Goal: Task Accomplishment & Management: Complete application form

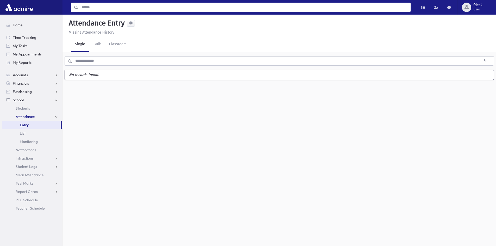
click at [98, 9] on input "Search" at bounding box center [244, 7] width 332 height 9
type input "****"
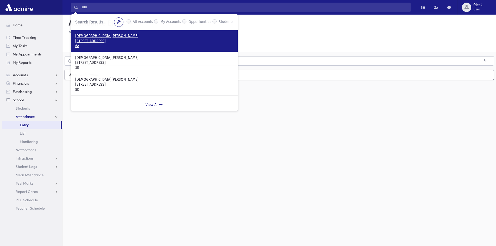
click at [117, 43] on p "633 Coldstream Avenue Toronto, ON M6B 2L3 CANADA" at bounding box center [154, 41] width 158 height 5
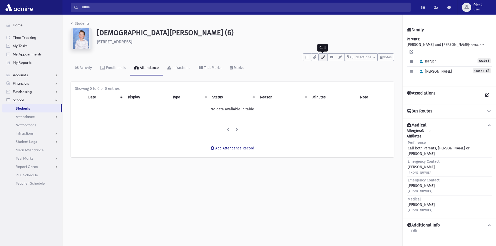
click at [321, 58] on icon "button" at bounding box center [323, 56] width 4 height 3
click at [20, 21] on nav "Home Time Tracking My Tasks My Appointments My Reports Accounts Accounts Accoun…" at bounding box center [31, 102] width 62 height 174
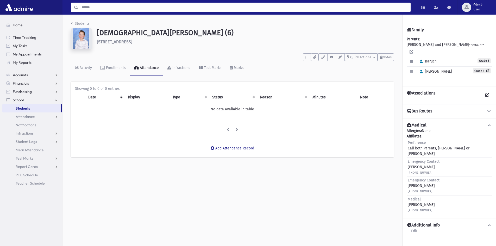
click at [103, 6] on input "Search" at bounding box center [244, 7] width 332 height 9
type input "*******"
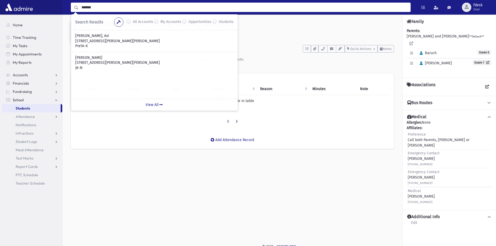
scroll to position [12, 0]
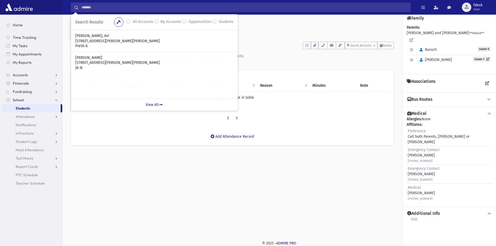
drag, startPoint x: 209, startPoint y: 156, endPoint x: 205, endPoint y: 155, distance: 3.5
click at [208, 156] on div "Students Juda, Baruch (6) 633 Coldstream Avenue Toronto **** To Do's No open ta…" at bounding box center [232, 80] width 340 height 154
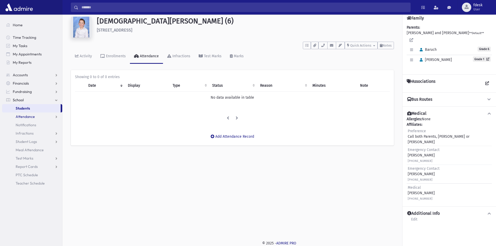
click at [19, 116] on span "Attendance" at bounding box center [25, 116] width 19 height 5
click at [26, 125] on span "Entry" at bounding box center [24, 125] width 9 height 5
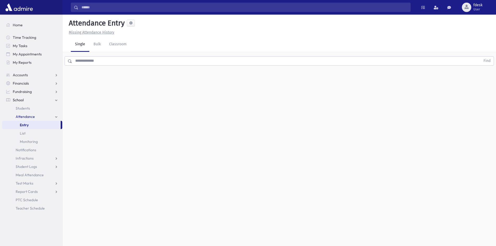
drag, startPoint x: 96, startPoint y: 64, endPoint x: 93, endPoint y: 62, distance: 3.3
click at [94, 62] on input "text" at bounding box center [276, 60] width 408 height 9
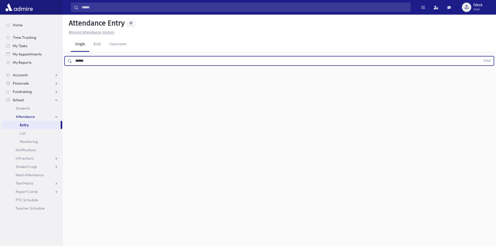
click at [480, 56] on button "Find" at bounding box center [486, 60] width 13 height 9
click at [259, 77] on label "Late L" at bounding box center [255, 77] width 14 height 9
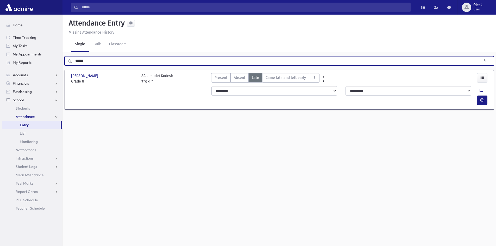
drag, startPoint x: 89, startPoint y: 60, endPoint x: 68, endPoint y: 54, distance: 21.7
click at [68, 54] on div "****** Find" at bounding box center [278, 60] width 433 height 16
click at [480, 56] on button "Find" at bounding box center [486, 60] width 13 height 9
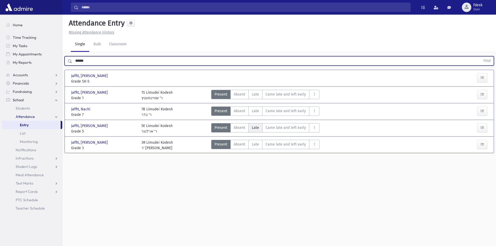
click at [259, 129] on label "Late L" at bounding box center [255, 127] width 14 height 9
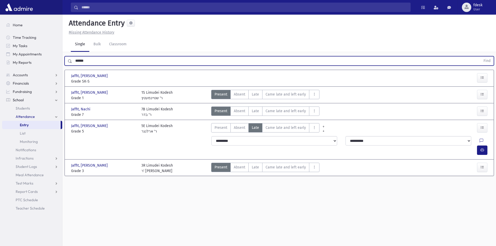
drag, startPoint x: 80, startPoint y: 62, endPoint x: 54, endPoint y: 68, distance: 26.8
click at [54, 68] on div "Search Results All Accounts" at bounding box center [248, 129] width 496 height 258
click at [480, 56] on button "Find" at bounding box center [486, 60] width 13 height 9
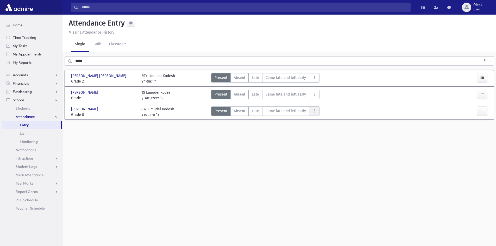
click at [316, 110] on button "AttTypes" at bounding box center [314, 110] width 10 height 9
click at [329, 143] on span "Left early" at bounding box center [329, 143] width 33 height 5
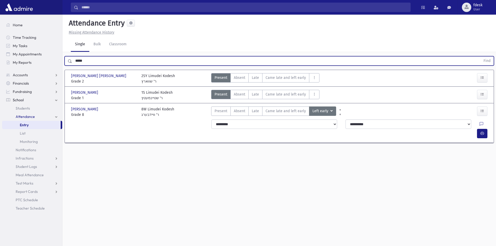
drag, startPoint x: 88, startPoint y: 60, endPoint x: 65, endPoint y: 64, distance: 23.7
click at [65, 64] on div "***** Find" at bounding box center [279, 60] width 429 height 9
click at [480, 56] on button "Find" at bounding box center [486, 60] width 13 height 9
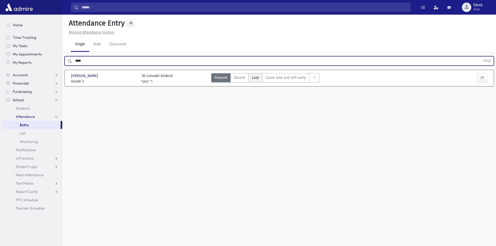
click at [253, 76] on span "Late" at bounding box center [255, 77] width 7 height 5
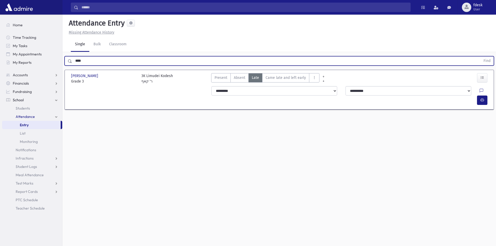
drag, startPoint x: 82, startPoint y: 62, endPoint x: 67, endPoint y: 65, distance: 15.0
click at [67, 65] on div "**** Find" at bounding box center [279, 60] width 429 height 9
type input "*****"
click at [480, 56] on button "Find" at bounding box center [486, 60] width 13 height 9
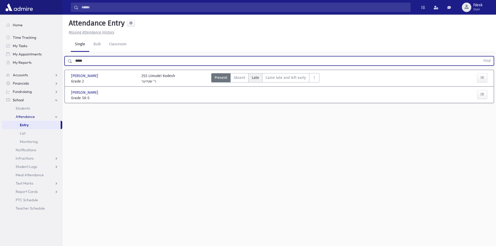
click at [256, 77] on span "Late" at bounding box center [255, 77] width 7 height 5
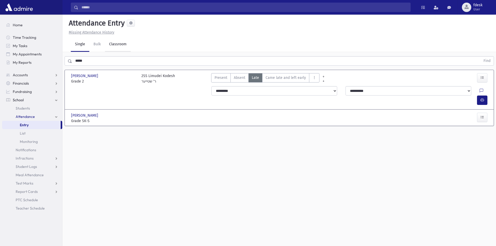
click at [122, 44] on link "Classroom" at bounding box center [118, 44] width 26 height 15
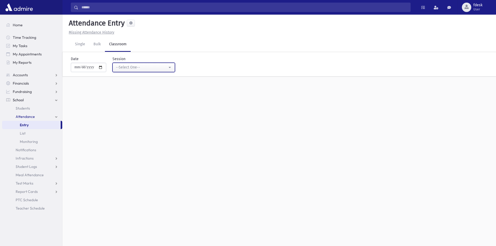
click at [128, 65] on div "--Select One--" at bounding box center [142, 67] width 52 height 5
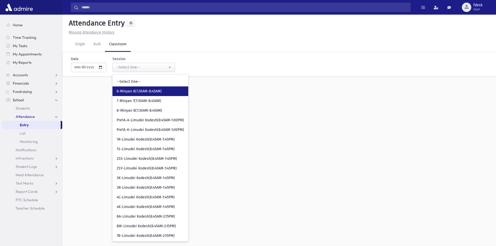
click at [129, 90] on span "6-Minyan 6(7:30AM-8:45AM)" at bounding box center [139, 91] width 45 height 5
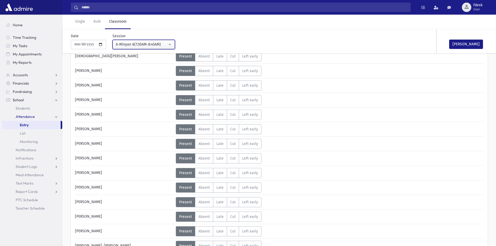
scroll to position [208, 0]
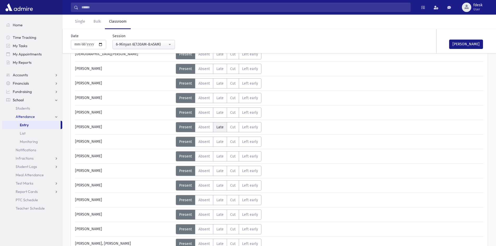
click at [214, 127] on label "Late L" at bounding box center [220, 127] width 14 height 10
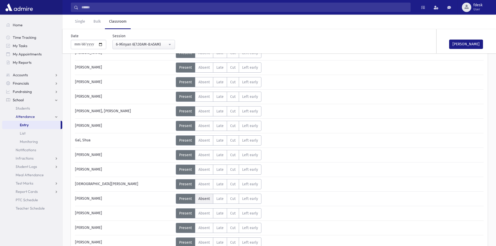
scroll to position [0, 0]
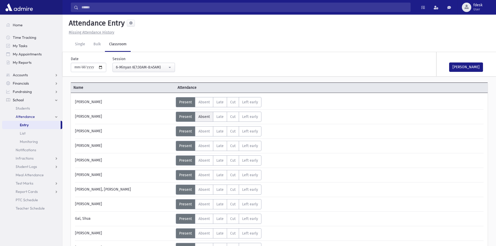
click at [207, 118] on span "Absent" at bounding box center [203, 116] width 11 height 4
drag, startPoint x: 454, startPoint y: 66, endPoint x: 205, endPoint y: 103, distance: 251.7
click at [453, 66] on button "Mark Done" at bounding box center [466, 66] width 34 height 9
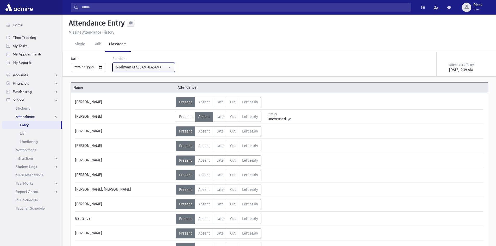
click at [156, 65] on div "6-Minyan 6(7:30AM-8:45AM)" at bounding box center [142, 67] width 52 height 5
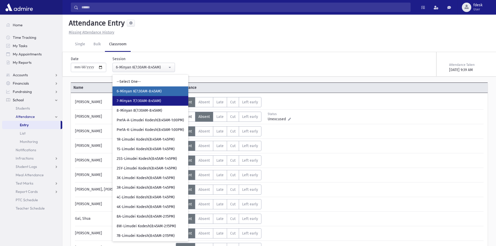
click at [147, 101] on span "7-Minyan 7(7:30AM-8:45AM)" at bounding box center [139, 100] width 44 height 5
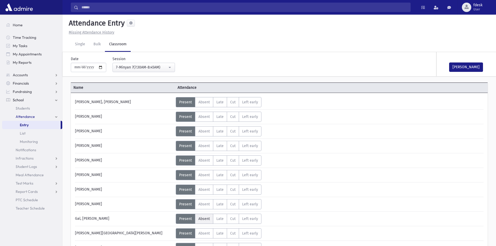
click at [207, 218] on span "Absent" at bounding box center [203, 218] width 11 height 4
click at [220, 228] on label "Late L" at bounding box center [220, 233] width 14 height 10
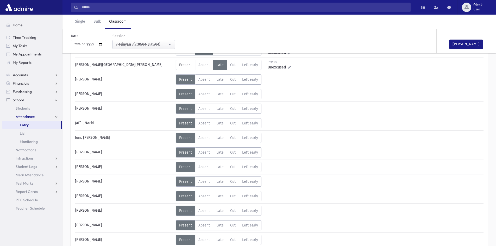
scroll to position [182, 0]
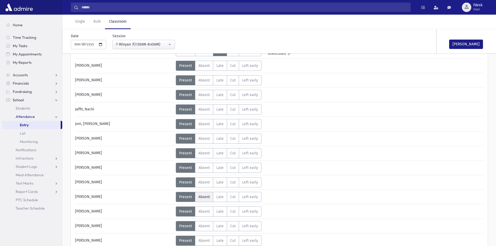
click at [206, 196] on span "Absent" at bounding box center [203, 197] width 11 height 4
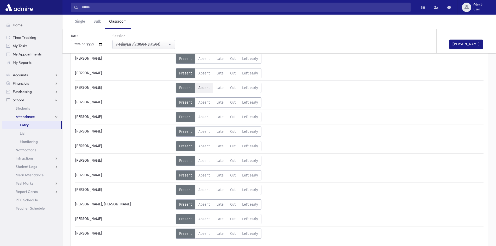
scroll to position [338, 0]
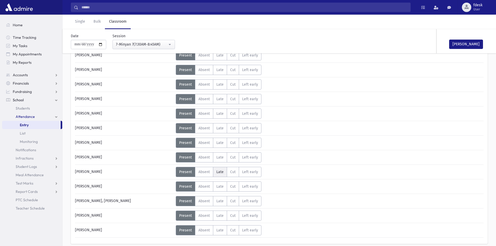
click at [218, 171] on span "Late" at bounding box center [219, 172] width 7 height 4
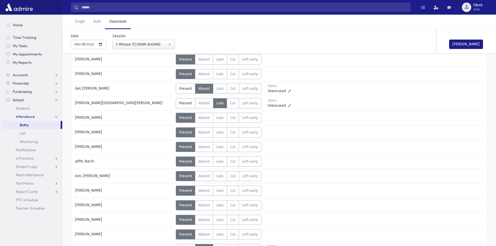
scroll to position [0, 0]
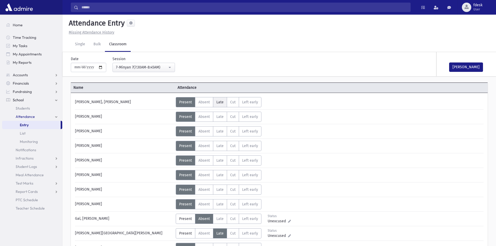
click at [220, 104] on span "Late" at bounding box center [219, 102] width 7 height 4
click at [215, 203] on label "Late L" at bounding box center [220, 204] width 14 height 10
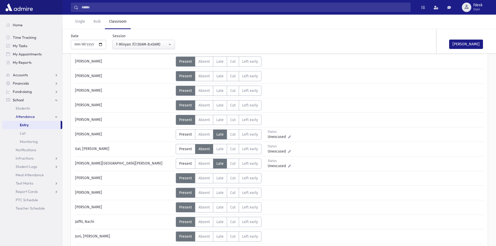
scroll to position [78, 0]
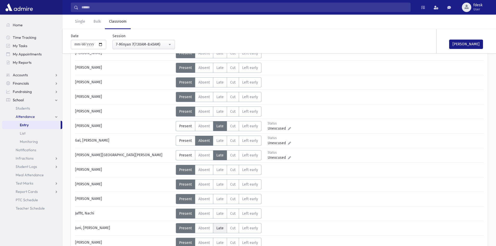
click at [219, 229] on span "Late" at bounding box center [219, 228] width 7 height 4
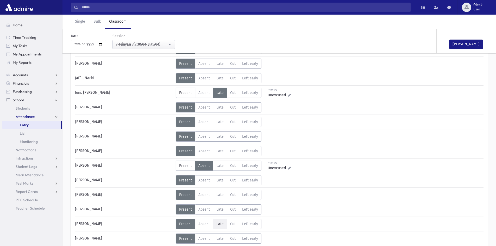
scroll to position [234, 0]
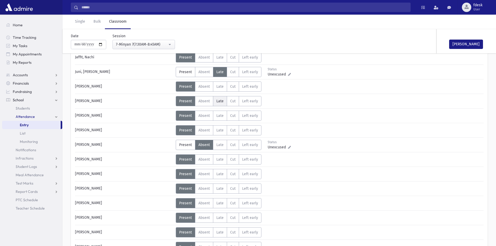
click at [214, 101] on label "Late L" at bounding box center [220, 101] width 14 height 10
click at [220, 174] on span "Late" at bounding box center [219, 174] width 7 height 4
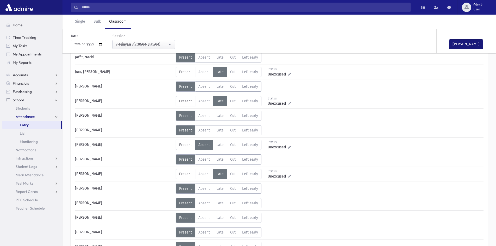
drag, startPoint x: 458, startPoint y: 44, endPoint x: 456, endPoint y: 42, distance: 3.0
click at [457, 42] on button "Mark Done" at bounding box center [466, 44] width 34 height 9
drag, startPoint x: 151, startPoint y: 44, endPoint x: 147, endPoint y: 40, distance: 5.5
click at [147, 43] on div "7-Minyan 7(7:30AM-8:45AM)" at bounding box center [142, 44] width 52 height 5
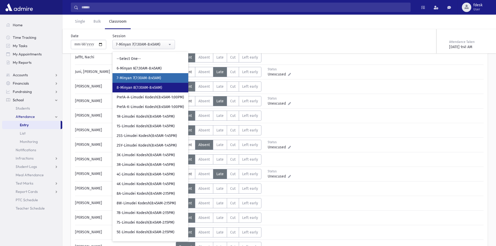
click at [155, 92] on ul "--Select One-- 6-Minyan 6(7:30AM-8:45AM) 7-Minyan 7(7:30AM-8:45AM) 8-Minyan 8(7…" at bounding box center [150, 246] width 76 height 385
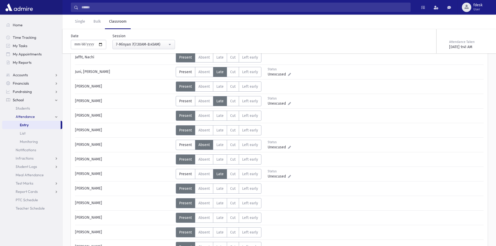
scroll to position [130, 0]
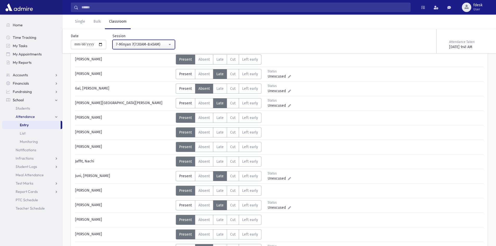
click at [144, 45] on div "7-Minyan 7(7:30AM-8:45AM)" at bounding box center [142, 44] width 52 height 5
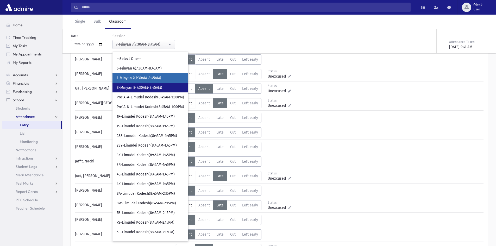
click at [151, 87] on span "8-Minyan 8(7:30AM-8:45AM)" at bounding box center [140, 87] width 46 height 5
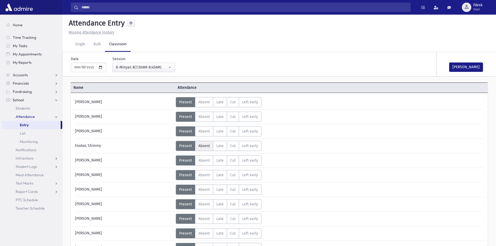
click at [201, 146] on span "Absent" at bounding box center [203, 146] width 11 height 4
click at [220, 162] on span "Late" at bounding box center [219, 160] width 7 height 4
click at [222, 173] on span "Late" at bounding box center [219, 175] width 7 height 4
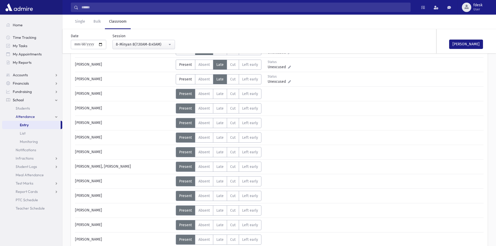
scroll to position [104, 0]
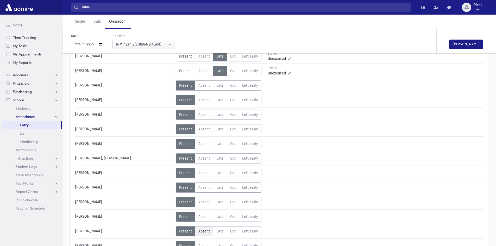
click at [204, 229] on span "Absent" at bounding box center [203, 231] width 11 height 4
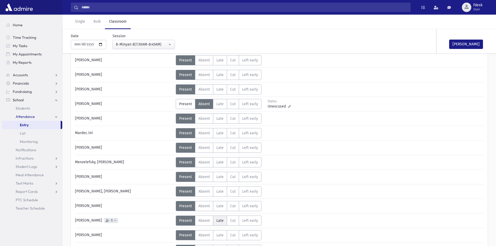
scroll to position [234, 0]
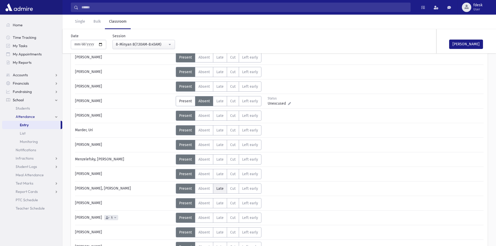
click at [218, 187] on span "Late" at bounding box center [219, 188] width 7 height 4
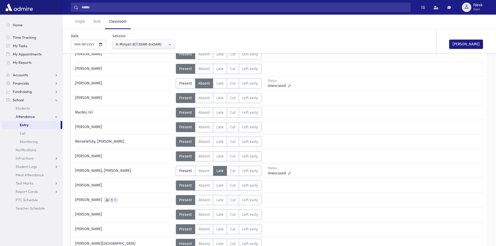
scroll to position [260, 0]
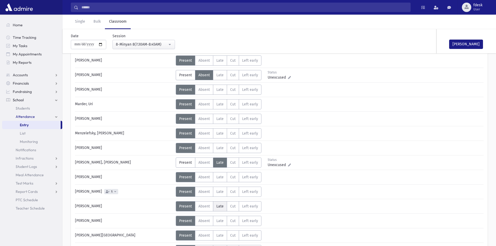
click at [220, 208] on span "Late" at bounding box center [219, 206] width 7 height 4
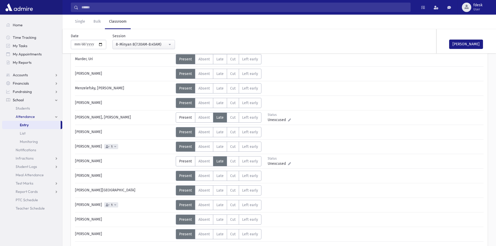
scroll to position [312, 0]
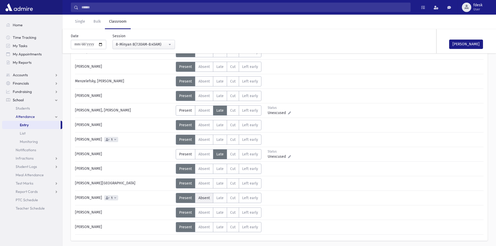
click at [202, 198] on span "Absent" at bounding box center [203, 198] width 11 height 4
click at [219, 214] on span "Late" at bounding box center [219, 212] width 7 height 4
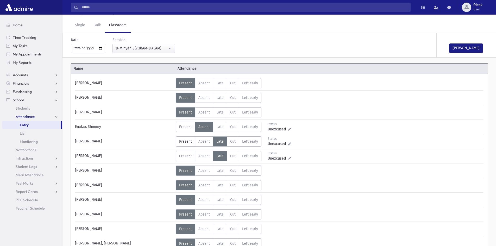
scroll to position [0, 0]
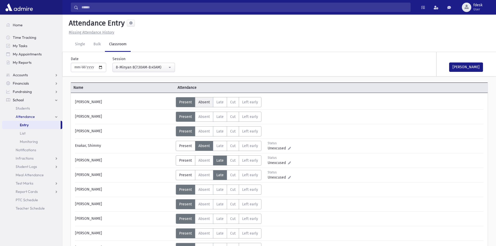
click at [208, 101] on span "Absent" at bounding box center [203, 102] width 11 height 4
click at [202, 131] on span "Absent" at bounding box center [203, 131] width 11 height 4
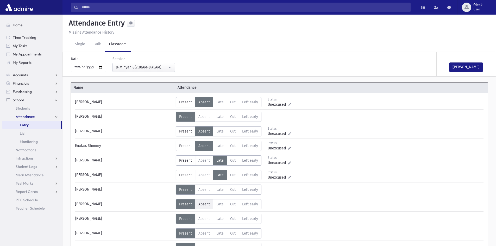
click at [203, 206] on span "Absent" at bounding box center [203, 204] width 11 height 4
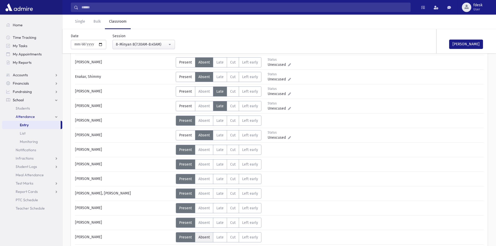
scroll to position [78, 0]
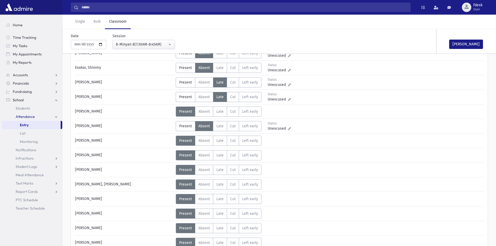
drag, startPoint x: 205, startPoint y: 184, endPoint x: 205, endPoint y: 192, distance: 8.6
click at [205, 184] on span "Absent" at bounding box center [203, 184] width 11 height 4
click at [206, 200] on span "Absent" at bounding box center [203, 199] width 11 height 4
click at [218, 218] on label "Late L" at bounding box center [220, 213] width 14 height 10
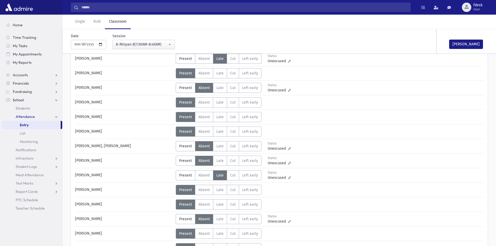
scroll to position [130, 0]
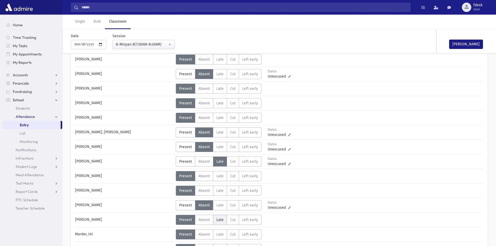
click at [218, 221] on span "Late" at bounding box center [219, 220] width 7 height 4
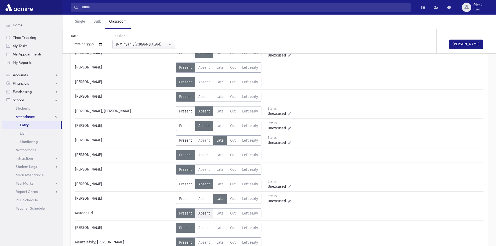
scroll to position [182, 0]
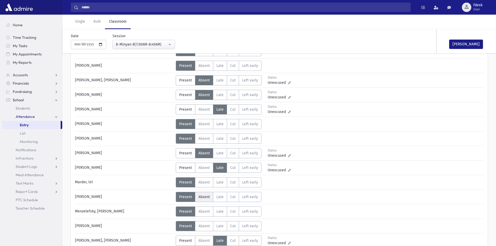
click at [207, 196] on span "Absent" at bounding box center [203, 197] width 11 height 4
click at [470, 44] on button "Mark Done" at bounding box center [466, 44] width 34 height 9
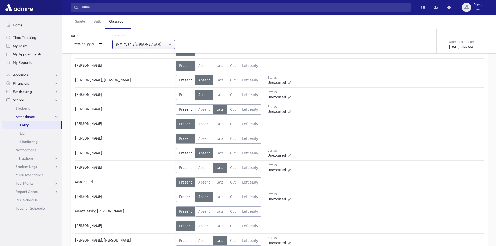
click at [137, 45] on div "8-Minyan 8(7:30AM-8:45AM)" at bounding box center [142, 44] width 52 height 5
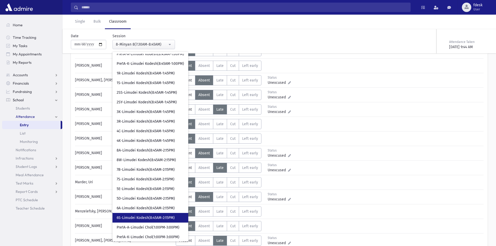
scroll to position [52, 0]
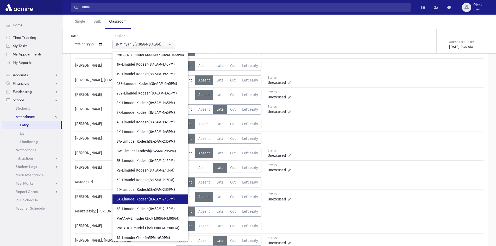
click at [131, 200] on span "6A-Limudei Kodesh(8:45AM-2:15PM)" at bounding box center [146, 199] width 58 height 5
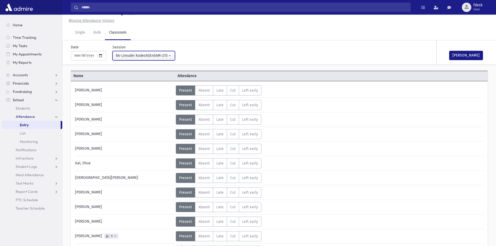
scroll to position [82, 0]
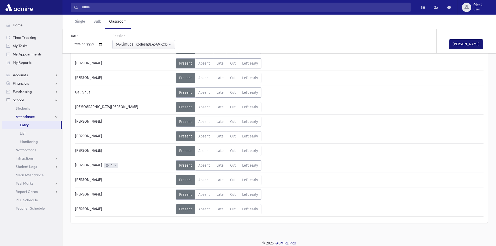
click at [461, 44] on button "Mark Done" at bounding box center [466, 44] width 34 height 9
drag, startPoint x: 137, startPoint y: 42, endPoint x: 130, endPoint y: 61, distance: 19.9
click at [135, 44] on div "6A-Limudei Kodesh(8:45AM-2:15PM)" at bounding box center [142, 44] width 52 height 5
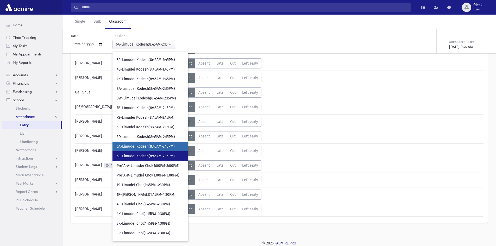
click at [130, 154] on span "6S-Limudei Kodesh(8:45AM-2:15PM)" at bounding box center [146, 156] width 58 height 5
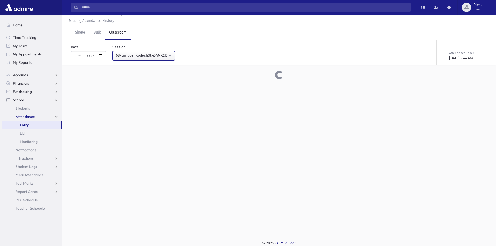
scroll to position [82, 0]
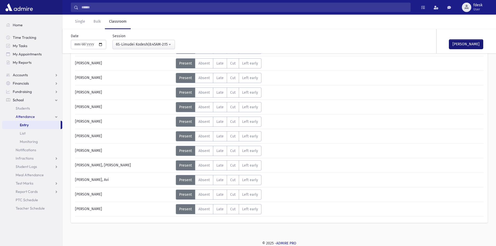
click at [459, 40] on button "Mark Done" at bounding box center [466, 44] width 34 height 9
click at [136, 43] on div "6S-Limudei Kodesh(8:45AM-2:15PM)" at bounding box center [142, 44] width 52 height 5
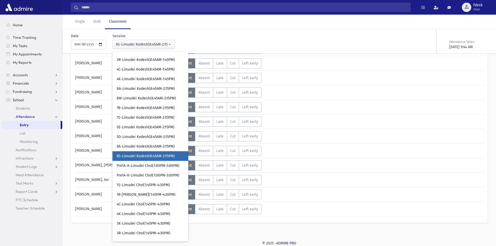
scroll to position [114, 0]
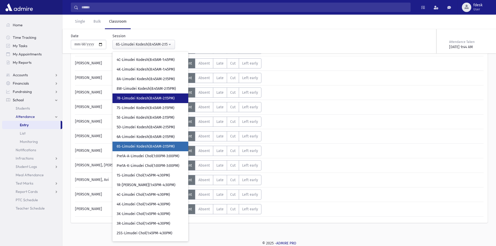
click at [146, 100] on span "7B-Limudei Kodesh(8:45AM-2:15PM)" at bounding box center [146, 98] width 58 height 5
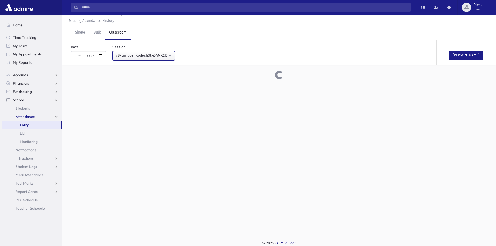
scroll to position [82, 0]
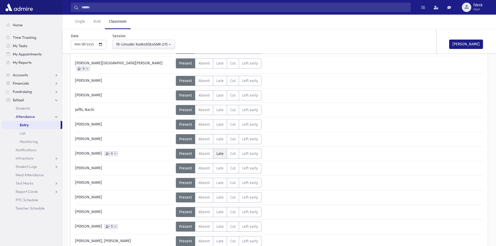
click at [214, 150] on label "Late L" at bounding box center [220, 154] width 14 height 10
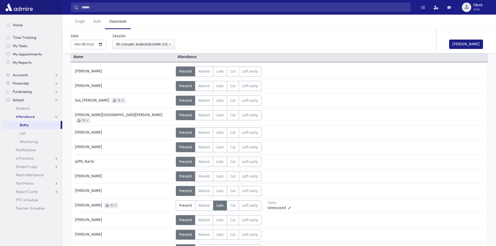
scroll to position [30, 0]
click at [217, 104] on label "Late L" at bounding box center [220, 101] width 14 height 10
click at [467, 40] on button "Mark Done" at bounding box center [466, 44] width 34 height 9
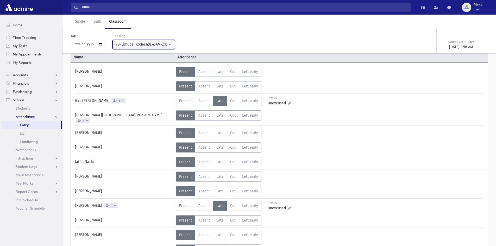
drag, startPoint x: 121, startPoint y: 46, endPoint x: 123, endPoint y: 43, distance: 3.3
click at [121, 45] on div "7B-Limudei Kodesh(8:45AM-2:15PM)" at bounding box center [142, 44] width 52 height 5
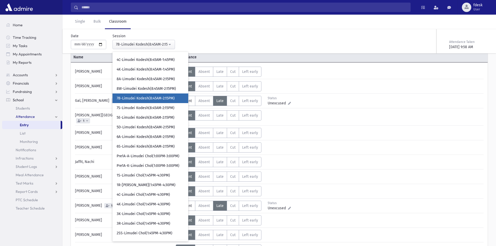
scroll to position [66, 0]
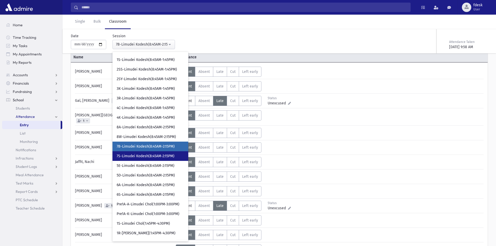
click at [157, 153] on link "7S-Limudei Kodesh(8:45AM-2:15PM)" at bounding box center [150, 156] width 76 height 10
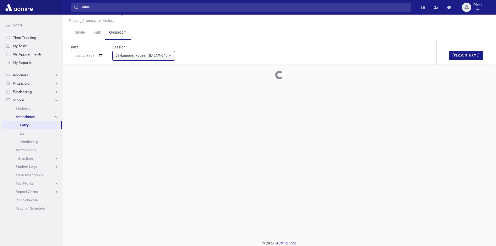
scroll to position [30, 0]
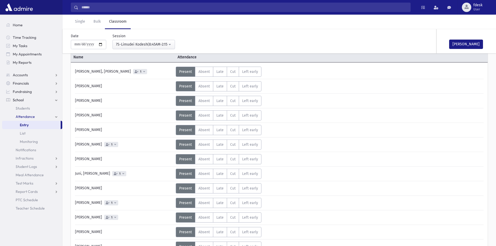
click at [462, 54] on div "Name Attendance" at bounding box center [279, 57] width 417 height 10
click at [461, 47] on button "Mark Done" at bounding box center [466, 44] width 34 height 9
drag, startPoint x: 158, startPoint y: 45, endPoint x: 156, endPoint y: 47, distance: 3.3
click at [158, 45] on div "7S-Limudei Kodesh(8:45AM-2:15PM)" at bounding box center [142, 44] width 52 height 5
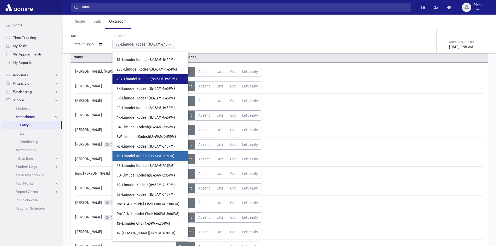
scroll to position [76, 0]
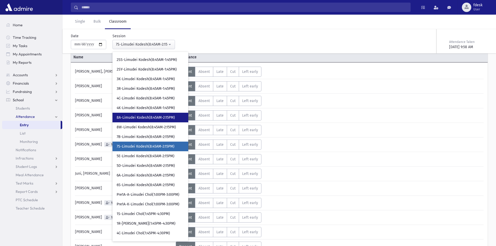
click at [162, 116] on span "8A-Limudei Kodesh(8:45AM-2:15PM)" at bounding box center [146, 117] width 58 height 5
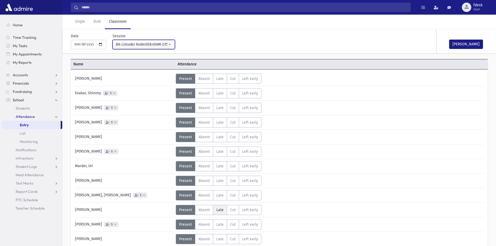
scroll to position [19, 0]
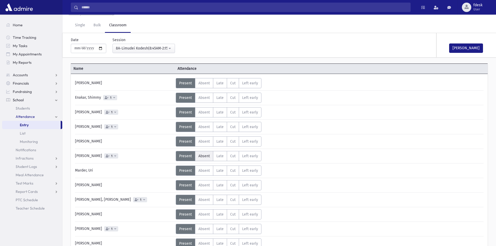
click at [199, 154] on span "Absent" at bounding box center [203, 156] width 11 height 4
click at [460, 46] on button "Mark Done" at bounding box center [466, 47] width 34 height 9
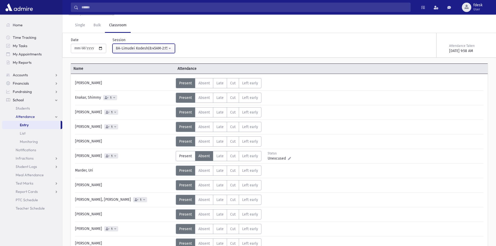
click at [126, 47] on div "8A-Limudei Kodesh(8:45AM-2:15PM)" at bounding box center [142, 48] width 52 height 5
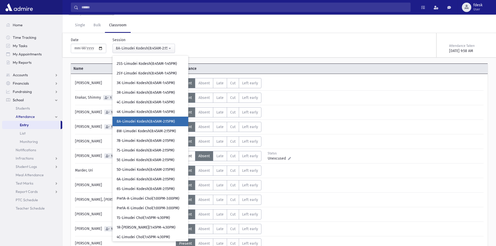
scroll to position [49, 0]
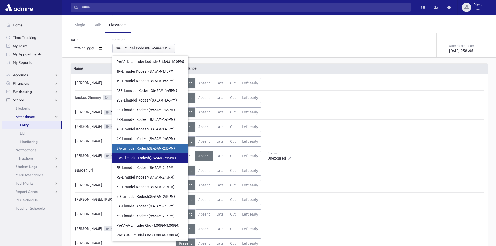
click at [158, 156] on span "8W-Limudei Kodesh(8:45AM-2:15PM)" at bounding box center [146, 158] width 59 height 5
select select "****"
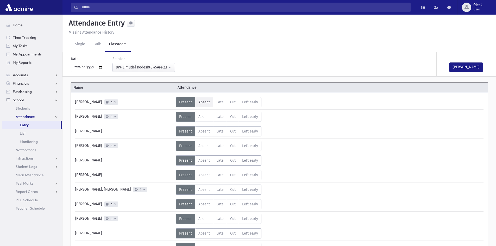
click at [206, 101] on span "Absent" at bounding box center [203, 102] width 11 height 4
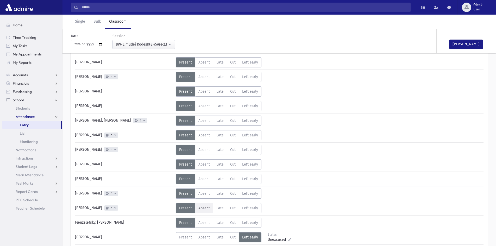
scroll to position [78, 0]
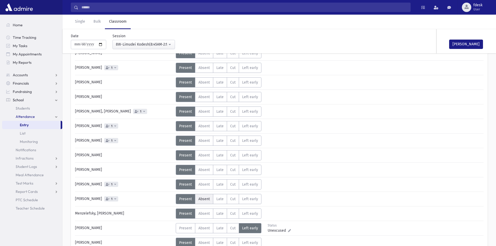
click at [202, 200] on span "Absent" at bounding box center [203, 199] width 11 height 4
click at [455, 41] on button "Mark Done" at bounding box center [466, 44] width 34 height 9
click at [82, 23] on link "Single" at bounding box center [80, 22] width 18 height 15
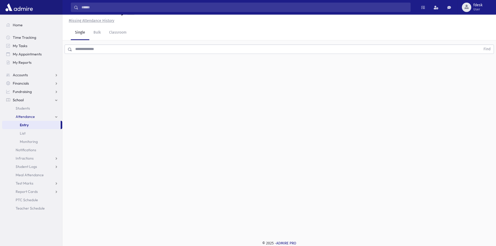
click at [84, 50] on input "text" at bounding box center [276, 48] width 408 height 9
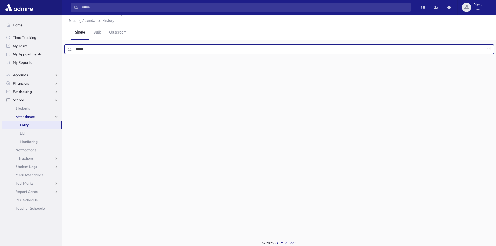
type input "******"
click at [480, 45] on button "Find" at bounding box center [486, 49] width 13 height 9
click at [252, 67] on span "Late" at bounding box center [255, 65] width 7 height 5
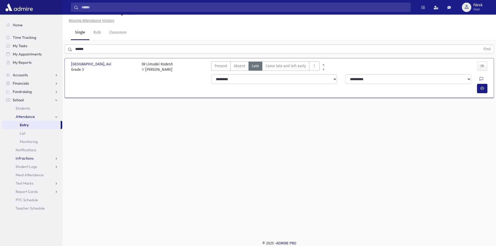
click at [24, 159] on span "Infractions" at bounding box center [25, 158] width 18 height 5
click at [24, 166] on span "Entry" at bounding box center [24, 166] width 9 height 5
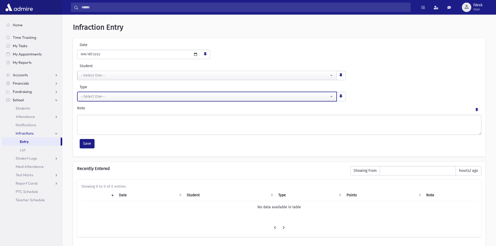
click at [247, 94] on div "--Select One--" at bounding box center [205, 96] width 248 height 5
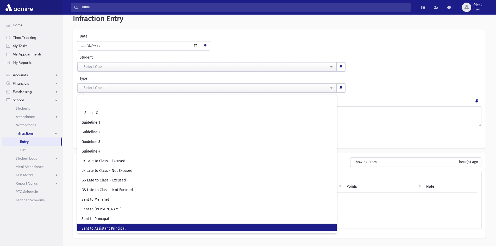
scroll to position [24, 0]
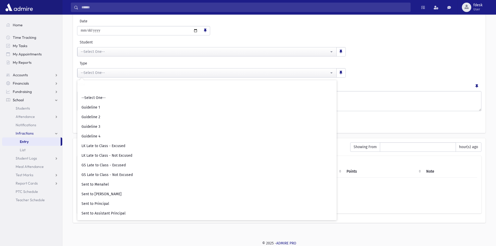
click at [66, 225] on div "**********" at bounding box center [279, 113] width 429 height 241
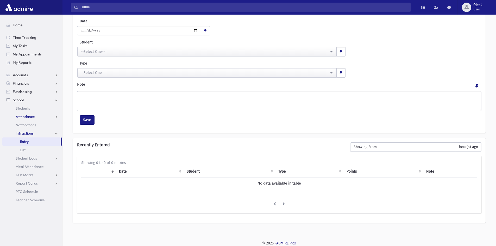
click at [28, 116] on span "Attendance" at bounding box center [25, 116] width 19 height 5
click at [25, 123] on span "Entry" at bounding box center [24, 125] width 9 height 5
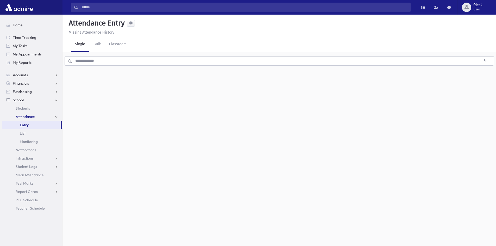
click at [88, 64] on input "text" at bounding box center [276, 60] width 408 height 9
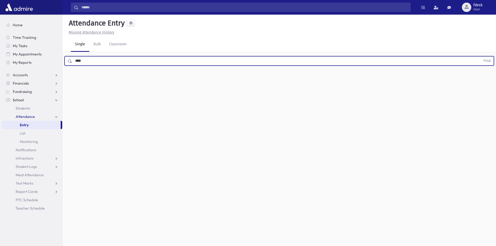
type input "****"
click at [480, 56] on button "Find" at bounding box center [486, 60] width 13 height 9
click at [312, 78] on icon "AttTypes" at bounding box center [314, 77] width 4 height 4
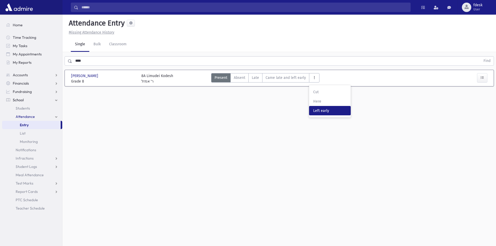
click at [320, 112] on span "Left early" at bounding box center [329, 110] width 33 height 5
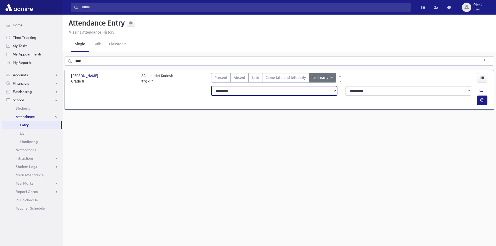
click at [297, 92] on select "**********" at bounding box center [274, 90] width 126 height 9
select select "*******"
click at [211, 86] on select "**********" at bounding box center [274, 90] width 126 height 9
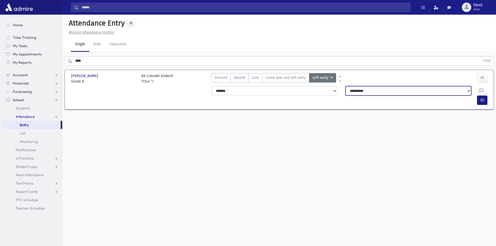
click at [380, 88] on select "**********" at bounding box center [408, 90] width 126 height 9
select select "****"
click at [345, 86] on select "**********" at bounding box center [408, 90] width 126 height 9
click at [321, 158] on div "Attendance Entry Missing Attendance History Single Bulk Classroom **** Find Hor…" at bounding box center [278, 130] width 433 height 231
click at [122, 9] on input "Search" at bounding box center [244, 7] width 332 height 9
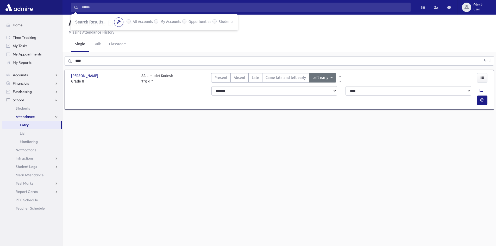
click at [103, 7] on input "Search" at bounding box center [244, 7] width 332 height 9
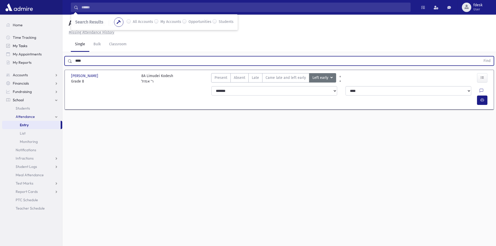
drag, startPoint x: 97, startPoint y: 56, endPoint x: 55, endPoint y: 49, distance: 43.0
click at [55, 49] on div "Search Results All Accounts" at bounding box center [248, 129] width 496 height 258
type input "*****"
click at [480, 56] on button "Find" at bounding box center [486, 60] width 13 height 9
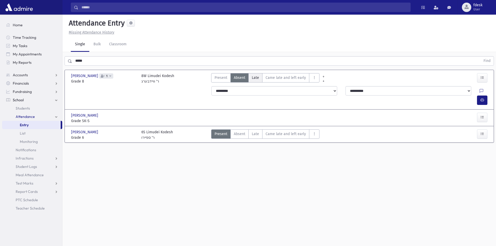
click at [255, 74] on label "Late L" at bounding box center [255, 77] width 14 height 9
click at [118, 8] on input "Search" at bounding box center [244, 7] width 332 height 9
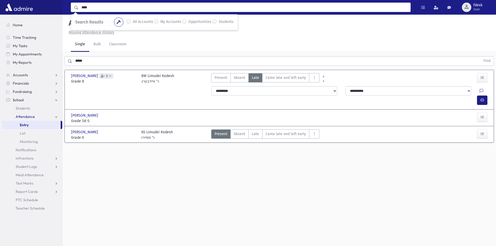
type input "****"
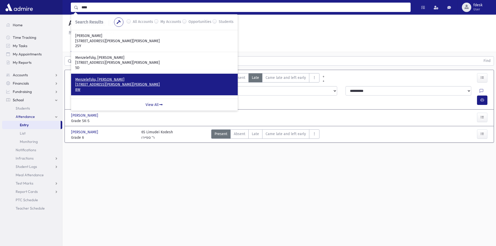
click at [114, 79] on p "Menzelefsky, Nechemia" at bounding box center [154, 79] width 158 height 5
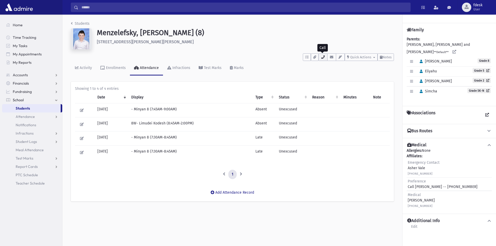
click at [323, 56] on icon "button" at bounding box center [323, 56] width 4 height 3
click at [27, 133] on span "Infractions" at bounding box center [25, 133] width 18 height 5
click at [27, 141] on span "Entry" at bounding box center [24, 141] width 9 height 5
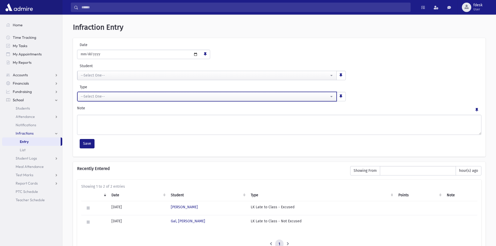
click at [334, 95] on button "--Select One--" at bounding box center [206, 96] width 259 height 9
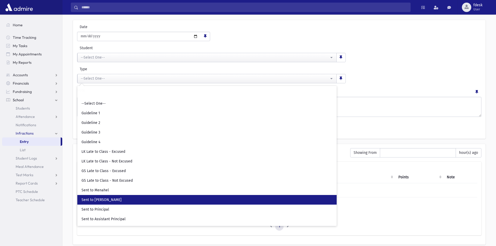
scroll to position [40, 0]
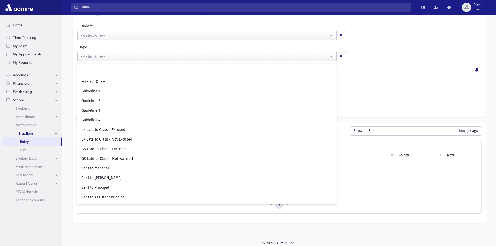
click at [95, 6] on input "Search" at bounding box center [244, 7] width 332 height 9
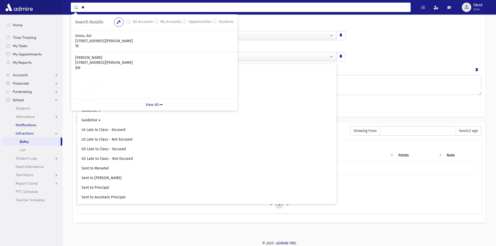
type input "*"
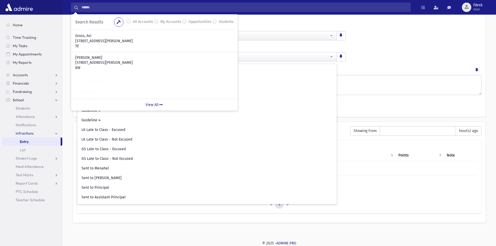
click at [86, 9] on input "Search" at bounding box center [244, 7] width 332 height 9
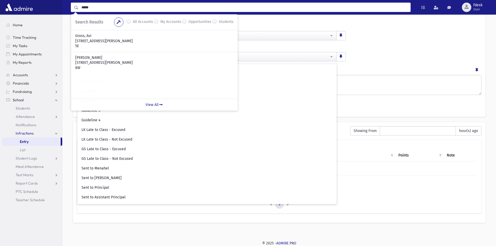
type input "*****"
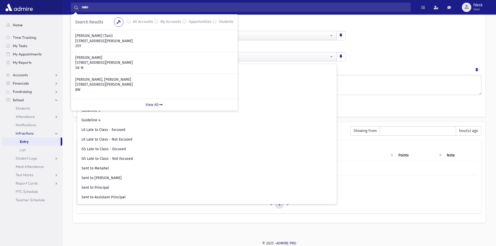
click at [16, 23] on span "Home" at bounding box center [18, 25] width 10 height 5
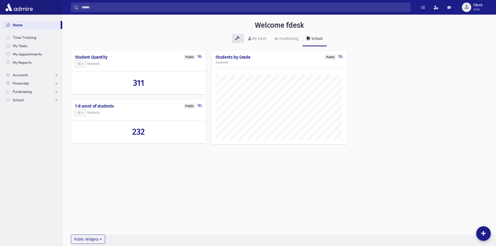
scroll to position [243, 433]
click at [82, 8] on input "Search" at bounding box center [244, 7] width 332 height 9
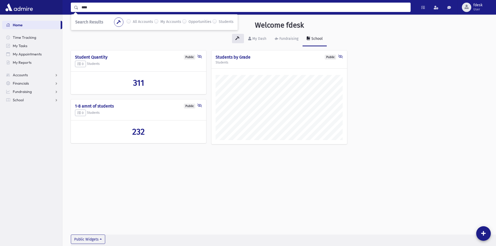
type input "****"
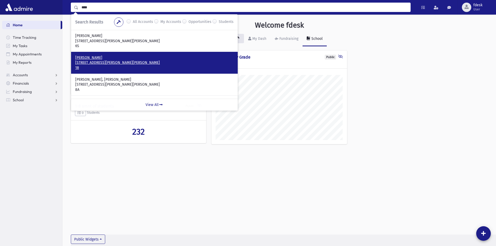
click at [120, 61] on p "[STREET_ADDRESS][PERSON_NAME][PERSON_NAME]" at bounding box center [154, 62] width 158 height 5
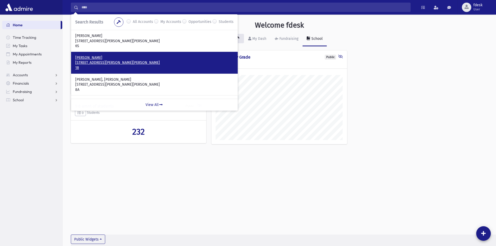
click at [149, 62] on p "[STREET_ADDRESS][PERSON_NAME][PERSON_NAME]" at bounding box center [154, 62] width 158 height 5
click at [91, 62] on p "[STREET_ADDRESS][PERSON_NAME][PERSON_NAME]" at bounding box center [154, 62] width 158 height 5
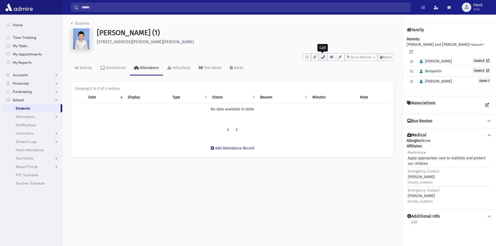
click at [322, 54] on button "button" at bounding box center [322, 57] width 9 height 8
click at [104, 5] on input "Search" at bounding box center [244, 7] width 332 height 9
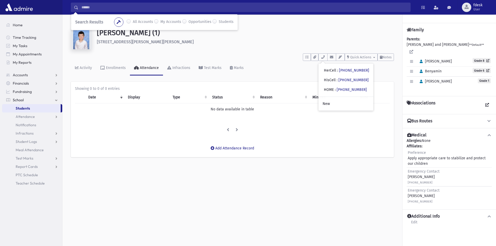
click at [102, 7] on input "Search" at bounding box center [244, 7] width 332 height 9
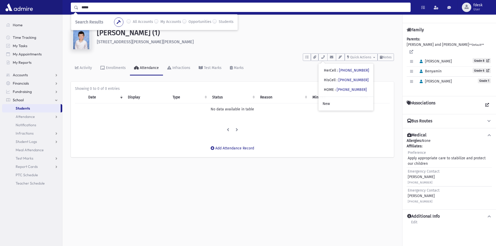
type input "*****"
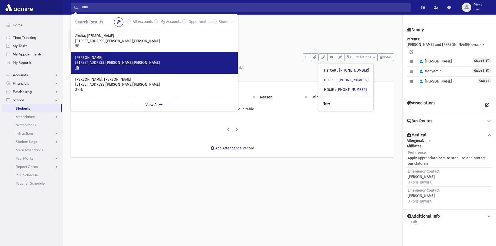
click at [91, 62] on p "24 Noam Court Thornhill, ON L4J 9K6 CANADA" at bounding box center [154, 62] width 158 height 5
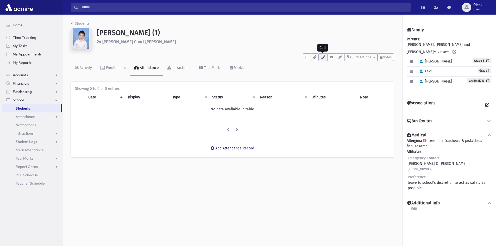
click at [322, 57] on icon "button" at bounding box center [323, 56] width 4 height 3
click at [128, 7] on input "Search" at bounding box center [244, 7] width 332 height 9
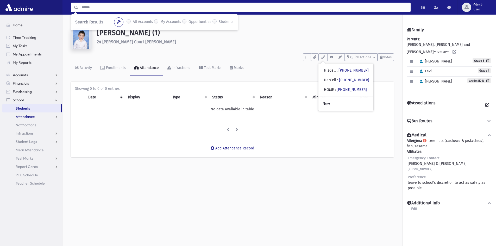
drag, startPoint x: 30, startPoint y: 117, endPoint x: 26, endPoint y: 118, distance: 4.5
click at [30, 117] on span "Attendance" at bounding box center [25, 116] width 19 height 5
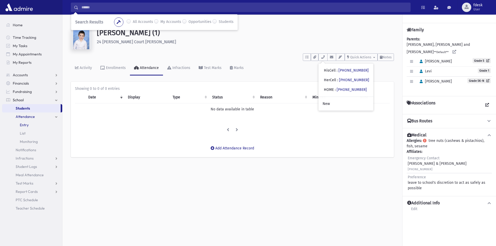
drag, startPoint x: 24, startPoint y: 123, endPoint x: 21, endPoint y: 122, distance: 3.4
click at [24, 123] on span "Entry" at bounding box center [24, 125] width 9 height 5
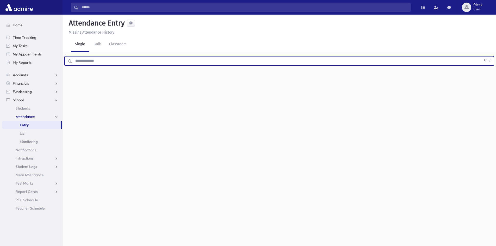
click at [84, 63] on input "text" at bounding box center [276, 60] width 408 height 9
type input "***"
click at [480, 56] on button "Find" at bounding box center [486, 60] width 13 height 9
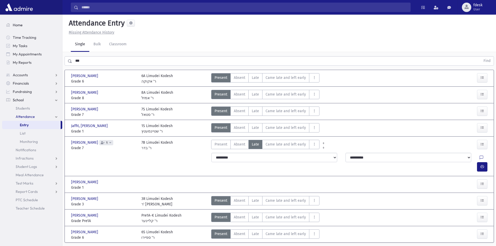
click at [18, 26] on span "Home" at bounding box center [18, 25] width 10 height 5
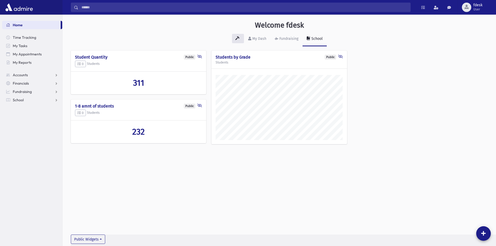
scroll to position [243, 433]
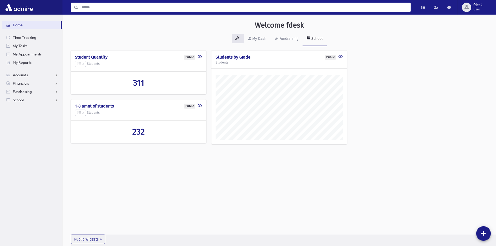
click at [107, 8] on input "Search" at bounding box center [244, 7] width 332 height 9
type input "****"
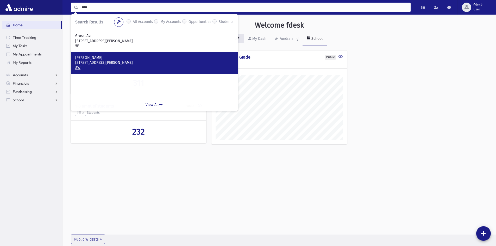
click at [97, 58] on p "Gross, Eli" at bounding box center [154, 57] width 158 height 5
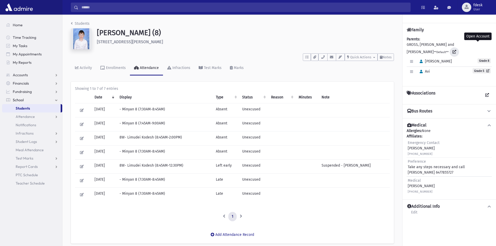
click at [459, 47] on link at bounding box center [453, 51] width 9 height 9
click at [17, 25] on span "Home" at bounding box center [18, 25] width 10 height 5
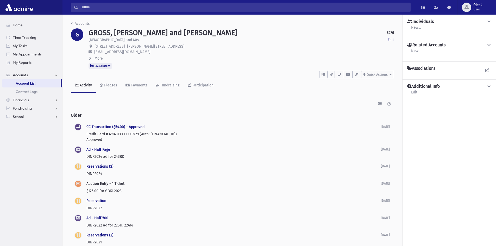
click at [105, 11] on input "Search" at bounding box center [244, 7] width 332 height 9
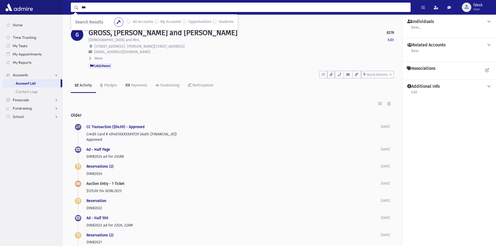
type input "***"
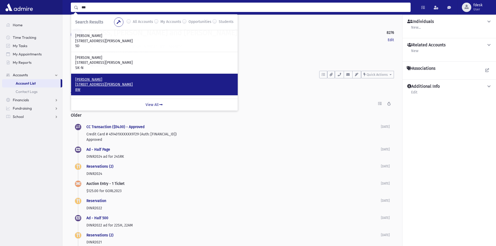
click at [120, 84] on p "[STREET_ADDRESS][PERSON_NAME]" at bounding box center [154, 84] width 158 height 5
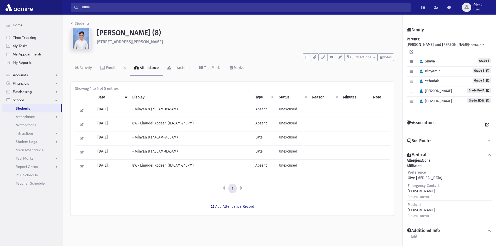
click at [108, 8] on input "Search" at bounding box center [244, 7] width 332 height 9
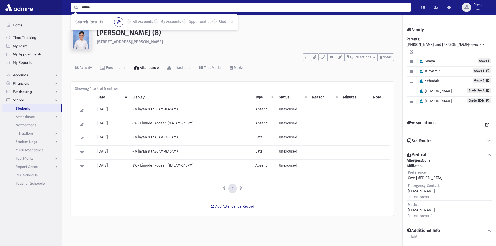
type input "******"
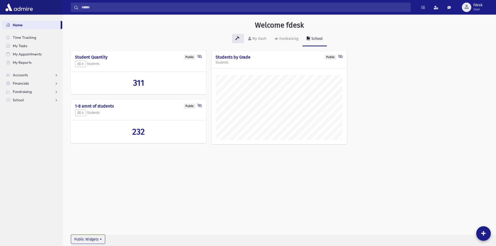
scroll to position [243, 433]
click at [95, 6] on input "Search" at bounding box center [244, 7] width 332 height 9
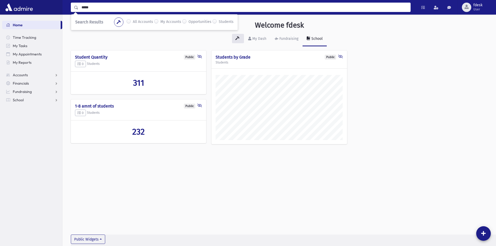
type input "*****"
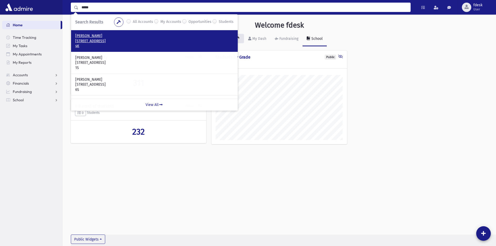
click at [94, 39] on p "[STREET_ADDRESS]" at bounding box center [154, 41] width 158 height 5
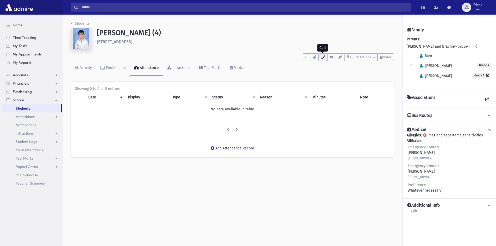
click at [322, 55] on button "button" at bounding box center [322, 57] width 9 height 8
click at [93, 8] on input "Search" at bounding box center [244, 7] width 332 height 9
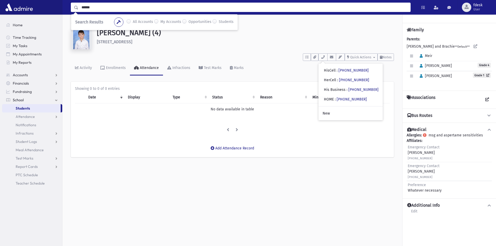
type input "******"
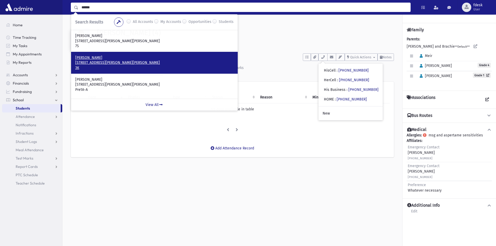
click at [114, 61] on p "167 Esther Crescent Thornhill, ON L4J 3J8 CANADA" at bounding box center [154, 62] width 158 height 5
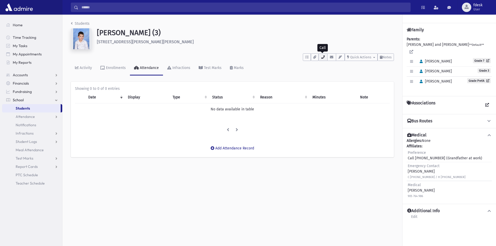
click at [321, 56] on icon "button" at bounding box center [323, 56] width 4 height 3
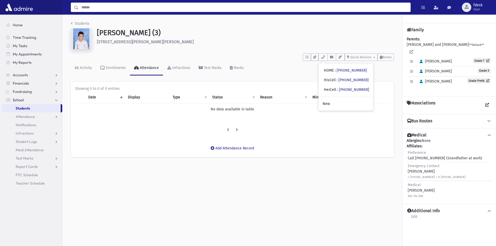
click at [108, 10] on input "Search" at bounding box center [244, 7] width 332 height 9
type input "****"
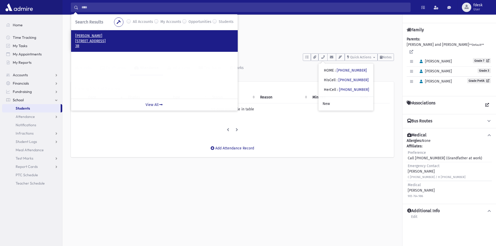
click at [104, 41] on p "[STREET_ADDRESS]" at bounding box center [154, 41] width 158 height 5
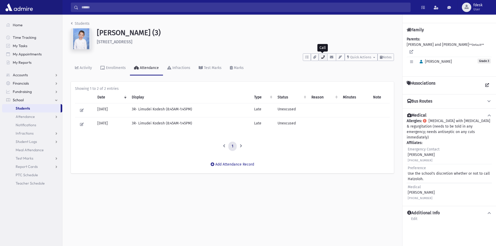
click at [321, 59] on button "button" at bounding box center [322, 57] width 9 height 8
click at [29, 132] on span "Infractions" at bounding box center [25, 133] width 18 height 5
click at [32, 142] on link "Entry" at bounding box center [32, 141] width 60 height 8
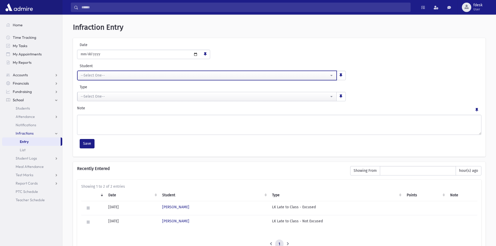
click at [113, 75] on div "--Select One--" at bounding box center [205, 75] width 248 height 5
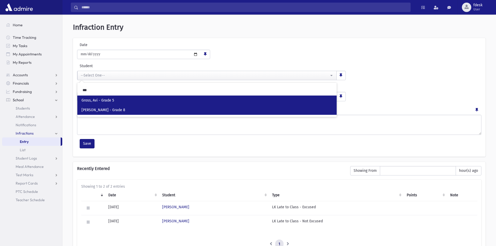
type input "***"
click at [86, 111] on span "[PERSON_NAME] - Grade 8" at bounding box center [103, 109] width 44 height 5
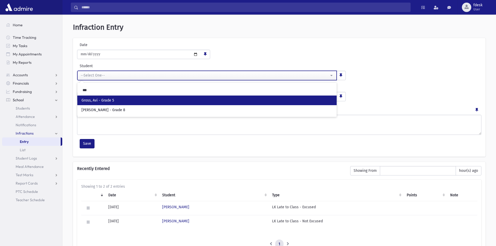
select select "****"
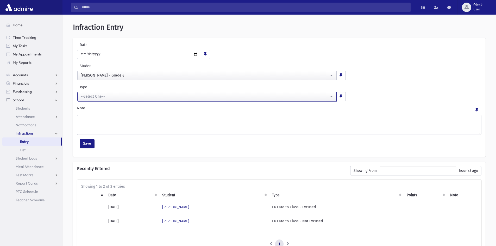
click at [128, 97] on div "--Select One--" at bounding box center [205, 96] width 248 height 5
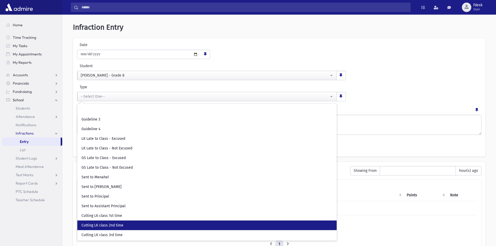
scroll to position [32, 0]
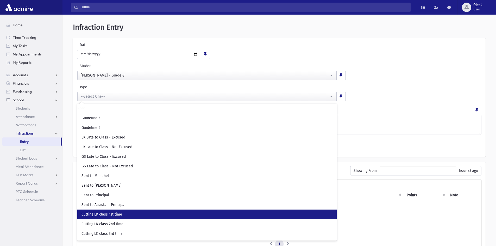
click at [112, 212] on span "Cutting LK class 1st time" at bounding box center [101, 214] width 41 height 5
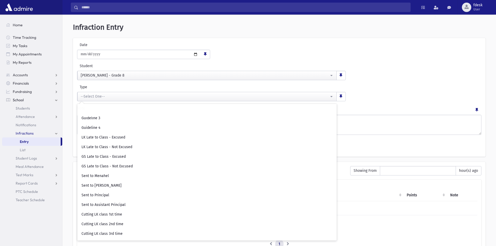
select select "**"
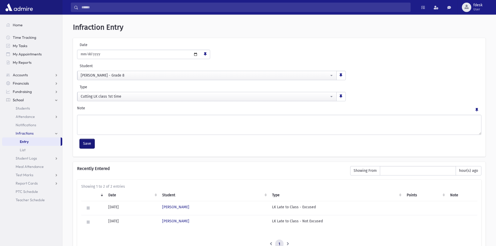
click at [87, 144] on button "Save" at bounding box center [87, 143] width 15 height 9
select select
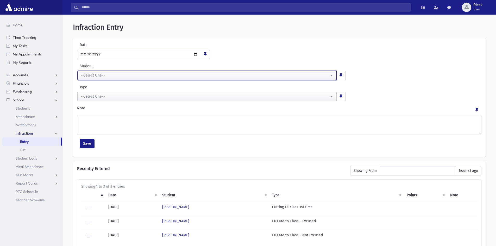
click at [96, 75] on div "--Select One--" at bounding box center [205, 75] width 248 height 5
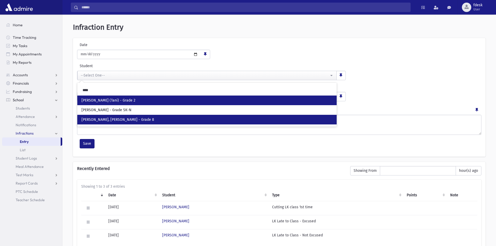
type input "****"
click at [90, 119] on span "Kalles, Akiva Yosef - Grade 8" at bounding box center [117, 119] width 73 height 5
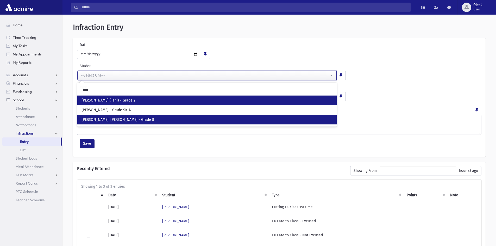
select select "****"
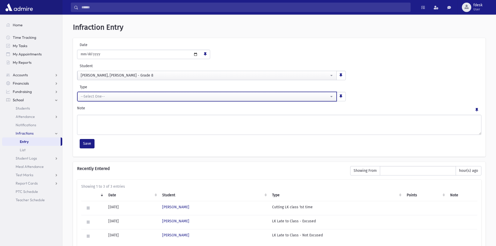
click at [97, 98] on div "--Select One--" at bounding box center [205, 96] width 248 height 5
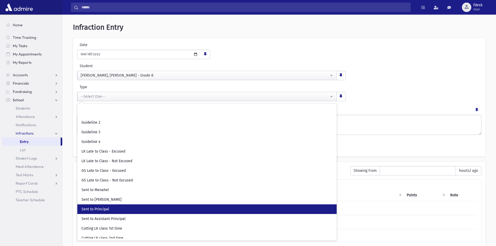
scroll to position [26, 0]
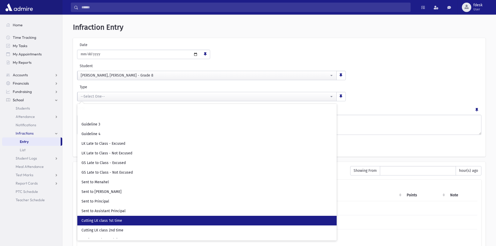
click at [93, 220] on span "Cutting LK class 1st time" at bounding box center [101, 220] width 41 height 5
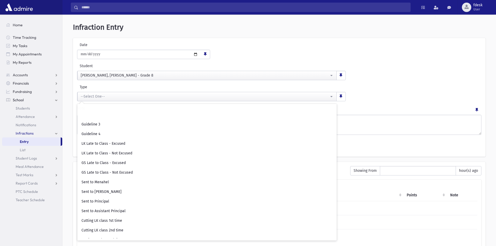
select select "**"
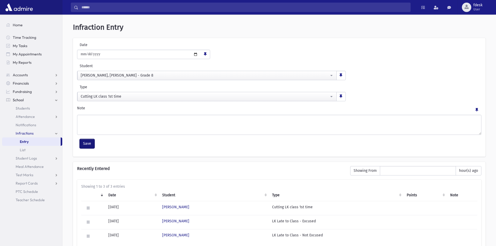
drag, startPoint x: 88, startPoint y: 144, endPoint x: 85, endPoint y: 146, distance: 4.1
click at [88, 144] on button "Save" at bounding box center [87, 143] width 15 height 9
select select
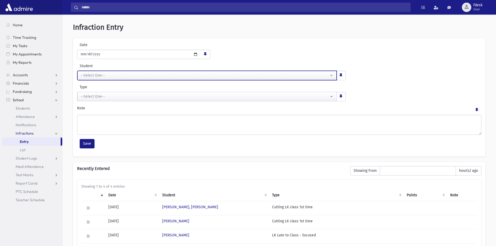
click at [105, 76] on div "--Select One--" at bounding box center [205, 75] width 248 height 5
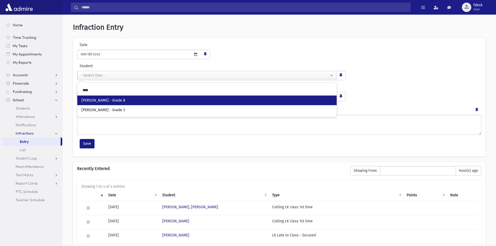
type input "****"
click at [104, 100] on span "Kaufman, Moshe Aryeh - Grade 8" at bounding box center [103, 100] width 44 height 5
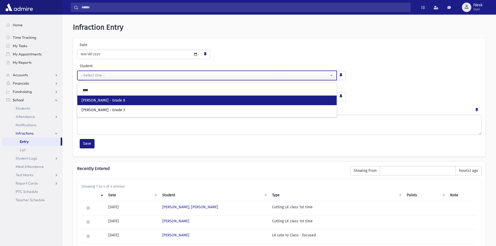
select select "****"
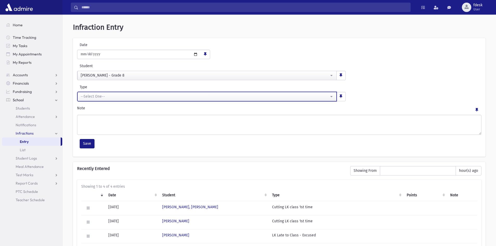
click at [105, 100] on button "--Select One--" at bounding box center [206, 96] width 259 height 9
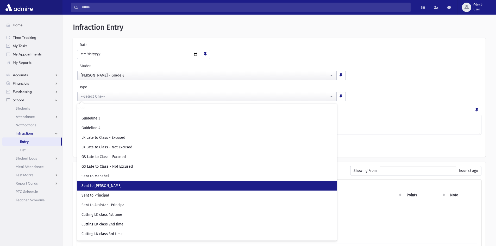
scroll to position [32, 0]
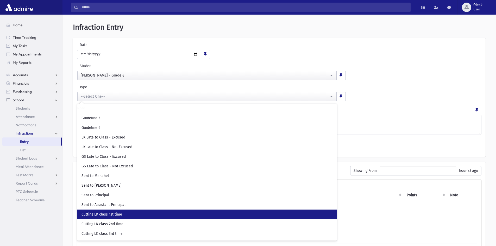
click at [108, 216] on span "Cutting LK class 1st time" at bounding box center [101, 214] width 41 height 5
select select "**"
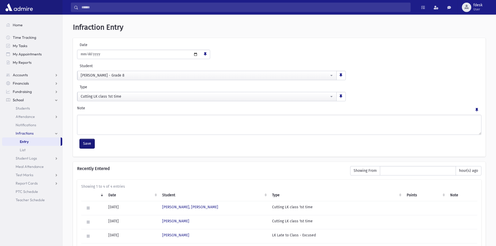
click at [91, 145] on button "Save" at bounding box center [87, 143] width 15 height 9
select select
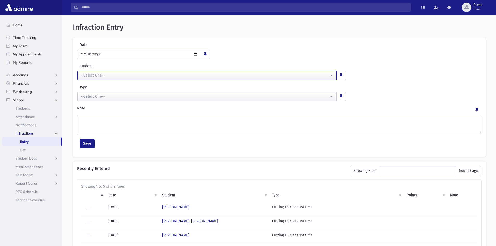
click at [112, 78] on div "--Select One--" at bounding box center [205, 75] width 248 height 5
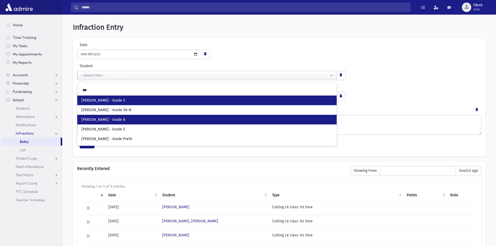
type input "***"
click at [98, 119] on span "McKenna, Shaya - Grade 8" at bounding box center [103, 119] width 44 height 5
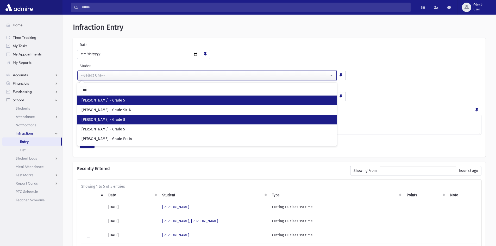
select select "****"
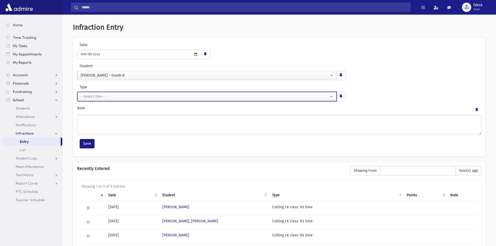
click at [105, 97] on div "--Select One--" at bounding box center [205, 96] width 248 height 5
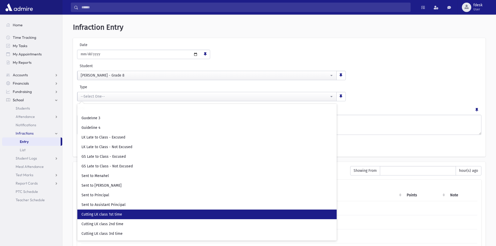
click at [104, 213] on span "Cutting LK class 1st time" at bounding box center [101, 214] width 41 height 5
select select "**"
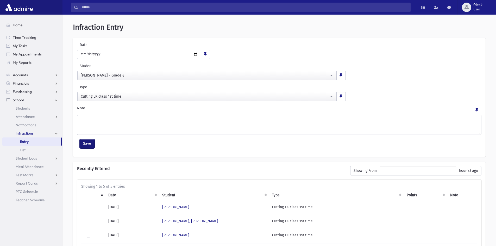
click at [90, 144] on button "Save" at bounding box center [87, 143] width 15 height 9
select select
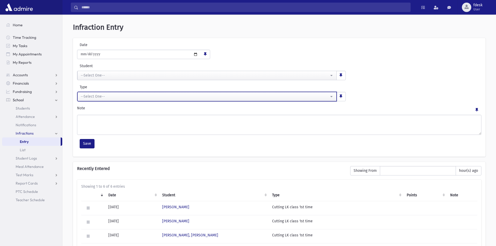
click at [97, 97] on div "--Select One--" at bounding box center [205, 96] width 248 height 5
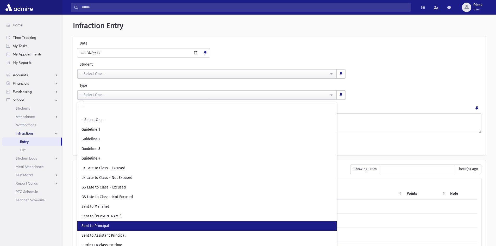
scroll to position [0, 0]
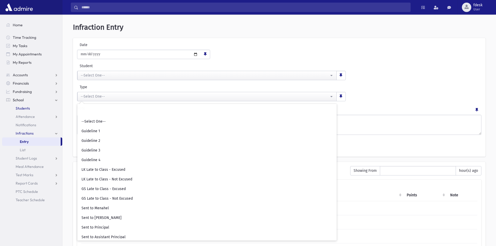
click at [29, 107] on span "Students" at bounding box center [23, 108] width 14 height 5
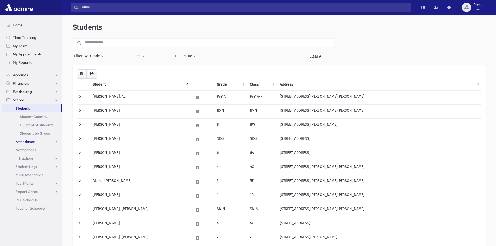
click at [24, 141] on span "Attendance" at bounding box center [25, 141] width 19 height 5
click at [28, 151] on span "Entry" at bounding box center [24, 150] width 9 height 5
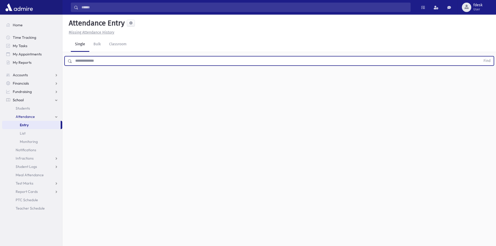
click at [107, 64] on input "text" at bounding box center [276, 60] width 408 height 9
type input "*******"
click at [480, 56] on button "Find" at bounding box center [486, 60] width 13 height 9
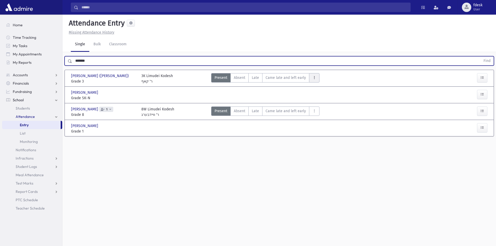
click at [314, 78] on button "AttTypes" at bounding box center [314, 77] width 10 height 9
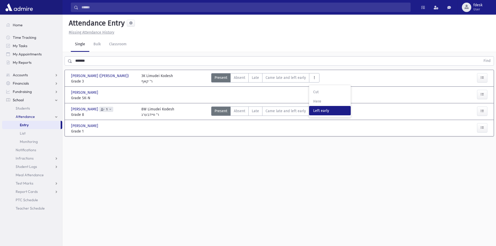
click at [326, 110] on span "Left early" at bounding box center [329, 110] width 33 height 5
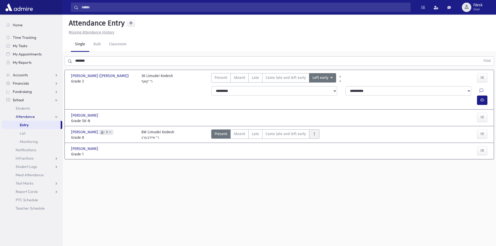
click at [312, 132] on icon "AttTypes" at bounding box center [314, 134] width 4 height 4
click at [218, 79] on span "Present" at bounding box center [220, 77] width 13 height 5
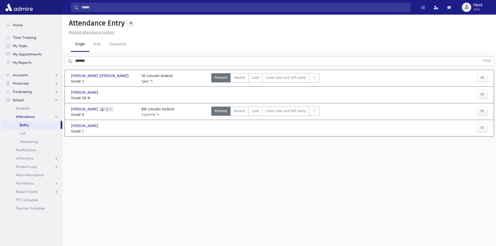
click at [301, 158] on div "Attendance Entry Missing Attendance History Single Bulk Classroom ******* Find …" at bounding box center [278, 130] width 433 height 231
click at [121, 129] on span "Grade 1" at bounding box center [103, 131] width 65 height 5
click at [483, 126] on icon "button" at bounding box center [482, 127] width 4 height 4
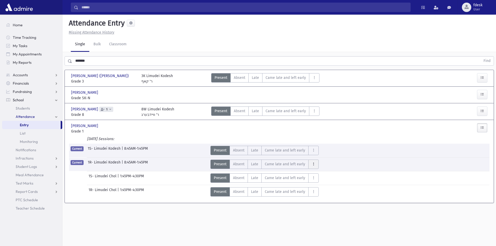
click at [314, 164] on button "AttTypes" at bounding box center [313, 163] width 10 height 9
click at [329, 196] on span "Left early" at bounding box center [328, 196] width 33 height 5
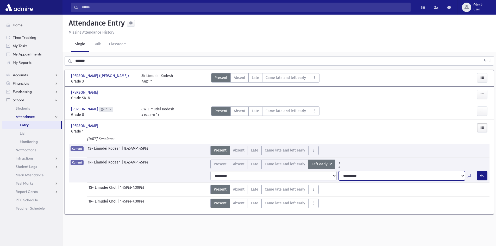
click at [362, 174] on select "**********" at bounding box center [401, 175] width 126 height 9
select select "**********"
click at [338, 171] on select "**********" at bounding box center [401, 175] width 126 height 9
click at [313, 111] on icon "AttTypes" at bounding box center [314, 111] width 4 height 4
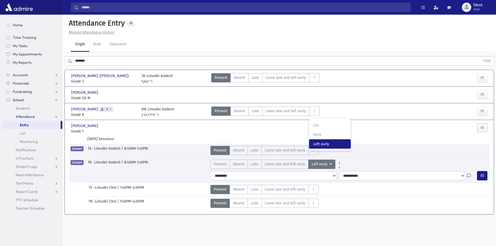
click at [330, 143] on span "Left early" at bounding box center [329, 143] width 33 height 5
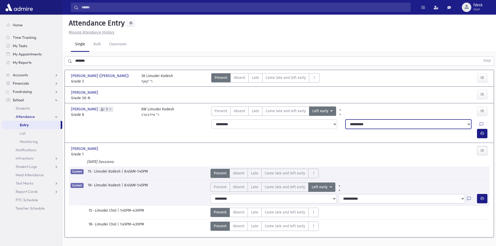
click at [350, 123] on select "**********" at bounding box center [408, 123] width 126 height 9
select select "**********"
click at [345, 119] on select "**********" at bounding box center [408, 123] width 126 height 9
click at [345, 95] on div "Present P Absent A Late L Came late and left early Came late and left early" at bounding box center [332, 95] width 246 height 11
click at [17, 24] on span "Home" at bounding box center [18, 25] width 10 height 5
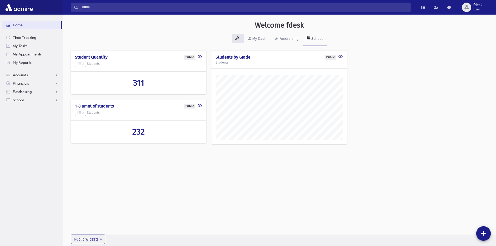
scroll to position [243, 433]
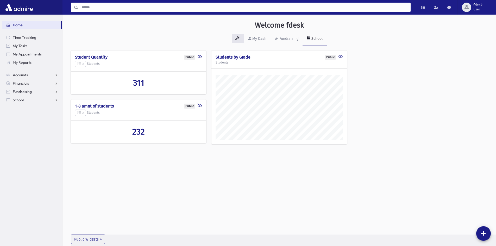
click at [86, 8] on input "Search" at bounding box center [244, 7] width 332 height 9
type input "*****"
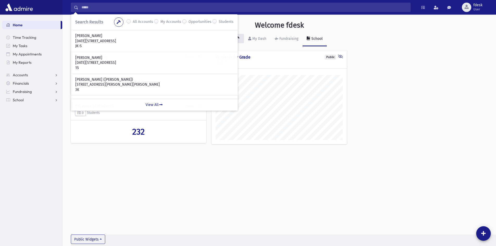
drag, startPoint x: 163, startPoint y: 173, endPoint x: 149, endPoint y: 165, distance: 16.4
click at [163, 172] on div "Welcome fdesk My Dash Fundraising School Public Student Quantity 0 Students 311…" at bounding box center [278, 130] width 433 height 231
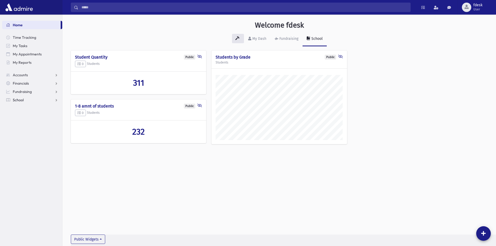
click at [27, 97] on link "School" at bounding box center [32, 100] width 60 height 8
click at [29, 107] on span "Students" at bounding box center [23, 108] width 14 height 5
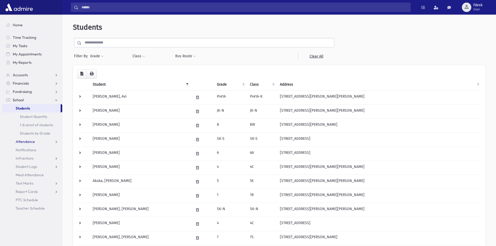
click at [27, 141] on span "Attendance" at bounding box center [25, 141] width 19 height 5
click at [27, 149] on span "Entry" at bounding box center [24, 150] width 9 height 5
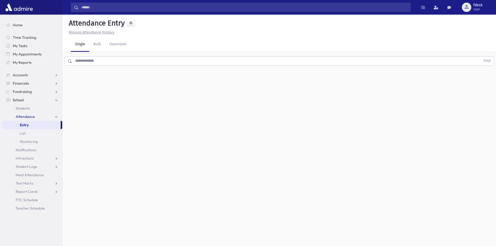
click at [90, 61] on input "text" at bounding box center [276, 60] width 408 height 9
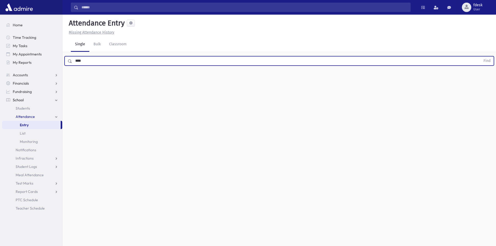
type input "****"
click at [480, 56] on button "Find" at bounding box center [486, 60] width 13 height 9
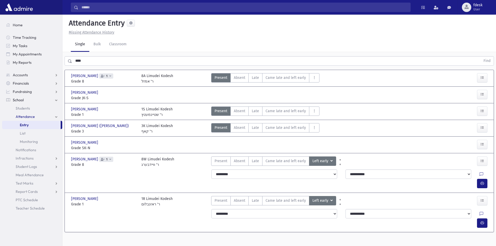
click at [9, 19] on nav "Home Time Tracking My Tasks My Appointments My Reports Accounts Accounts Accoun…" at bounding box center [31, 114] width 62 height 199
click at [11, 22] on link "Home" at bounding box center [32, 25] width 60 height 8
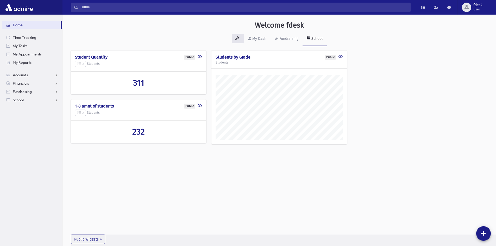
scroll to position [243, 433]
click at [27, 99] on link "School" at bounding box center [32, 100] width 60 height 8
click at [24, 115] on span "Attendance" at bounding box center [25, 116] width 19 height 5
click at [31, 123] on link "Entry" at bounding box center [32, 125] width 60 height 8
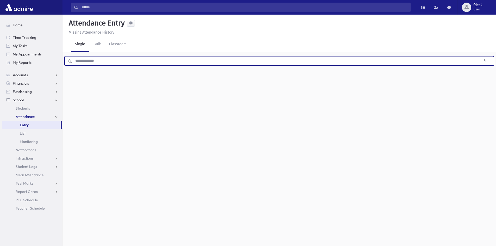
click at [87, 63] on input "text" at bounding box center [276, 60] width 408 height 9
type input "******"
click at [480, 56] on button "Find" at bounding box center [486, 60] width 13 height 9
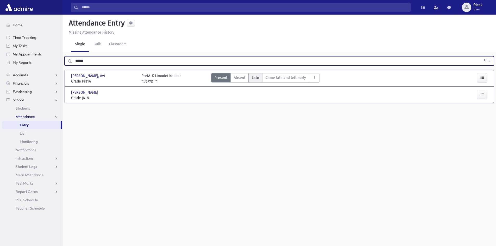
click at [259, 80] on label "Late L" at bounding box center [255, 77] width 14 height 9
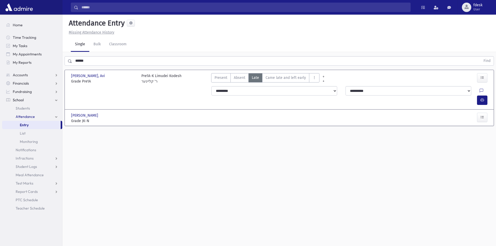
click at [182, 148] on div "Attendance Entry Missing Attendance History Single Bulk Classroom ****** Find […" at bounding box center [278, 130] width 433 height 231
click at [19, 24] on span "Home" at bounding box center [18, 25] width 10 height 5
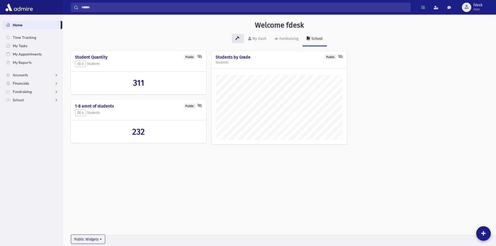
scroll to position [243, 433]
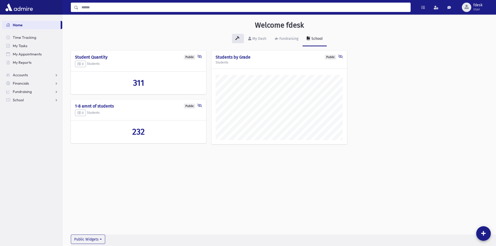
click at [105, 7] on input "Search" at bounding box center [244, 7] width 332 height 9
type input "***"
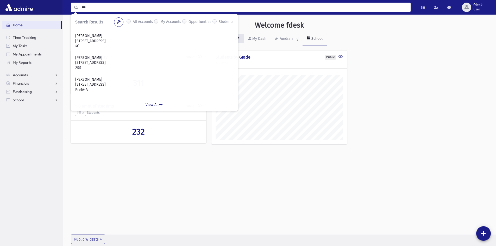
drag, startPoint x: 93, startPoint y: 7, endPoint x: 82, endPoint y: 6, distance: 11.0
click at [82, 6] on input "***" at bounding box center [244, 7] width 332 height 9
click at [12, 99] on link "School" at bounding box center [32, 100] width 60 height 8
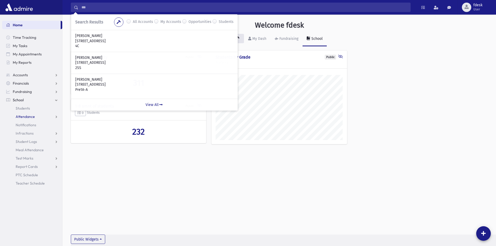
click at [22, 116] on span "Attendance" at bounding box center [25, 116] width 19 height 5
click at [22, 124] on span "Entry" at bounding box center [24, 125] width 9 height 5
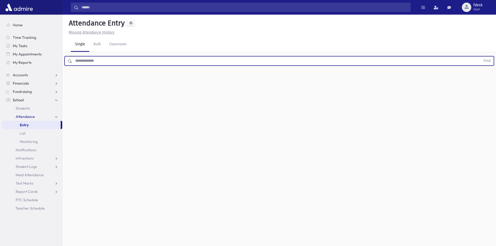
click at [79, 59] on input "text" at bounding box center [276, 60] width 408 height 9
type input "******"
click at [480, 56] on button "Find" at bounding box center [486, 60] width 13 height 9
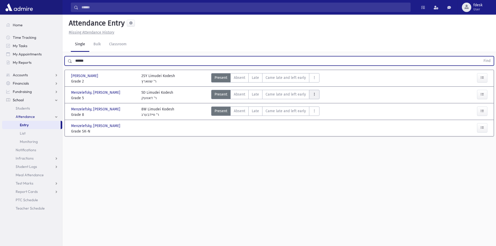
click at [310, 94] on button "AttTypes" at bounding box center [314, 94] width 10 height 9
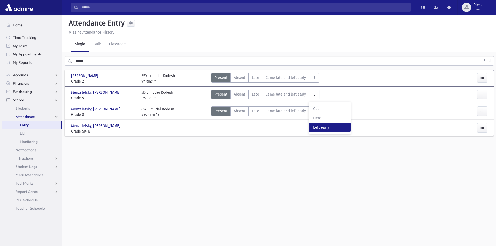
click at [320, 130] on span "Left early" at bounding box center [329, 127] width 33 height 5
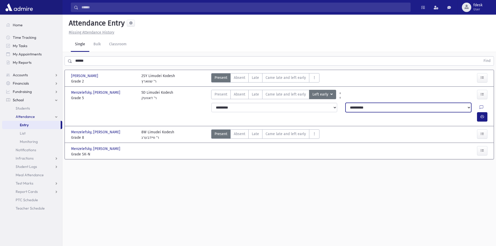
click at [368, 106] on select "**********" at bounding box center [408, 107] width 126 height 9
select select "**********"
click at [345, 103] on select "**********" at bounding box center [408, 107] width 126 height 9
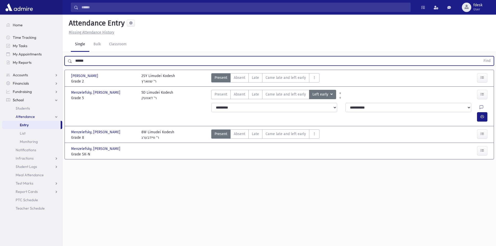
drag, startPoint x: 88, startPoint y: 63, endPoint x: 72, endPoint y: 67, distance: 16.6
click at [72, 67] on div "****** Find" at bounding box center [278, 60] width 433 height 16
type input "*******"
click at [480, 56] on button "Find" at bounding box center [486, 60] width 13 height 9
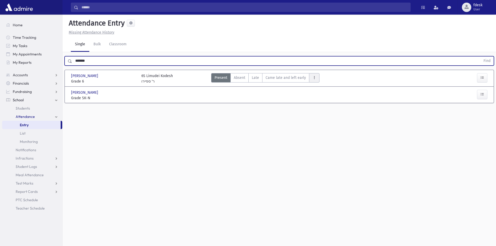
click at [313, 80] on button "AttTypes" at bounding box center [314, 77] width 10 height 9
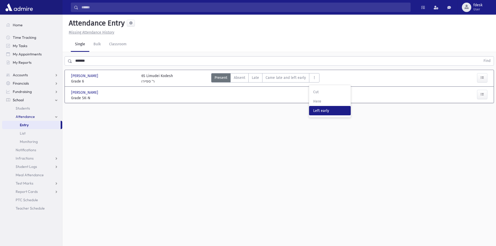
click at [323, 112] on span "Left early" at bounding box center [329, 110] width 33 height 5
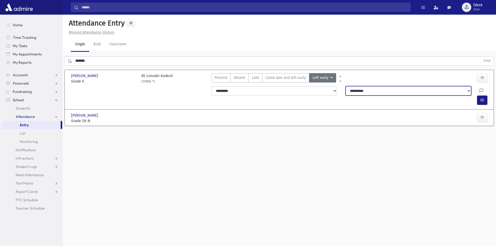
drag, startPoint x: 458, startPoint y: 91, endPoint x: 450, endPoint y: 95, distance: 9.3
click at [458, 91] on select "**********" at bounding box center [408, 90] width 126 height 9
select select "**********"
click at [345, 86] on select "**********" at bounding box center [408, 90] width 126 height 9
click at [103, 7] on input "Search" at bounding box center [244, 7] width 332 height 9
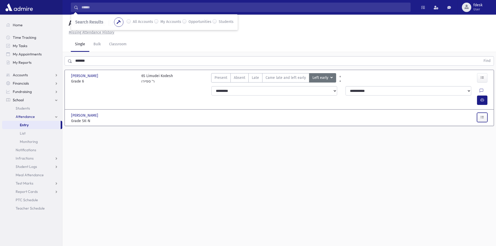
click at [486, 113] on button "button" at bounding box center [482, 117] width 10 height 9
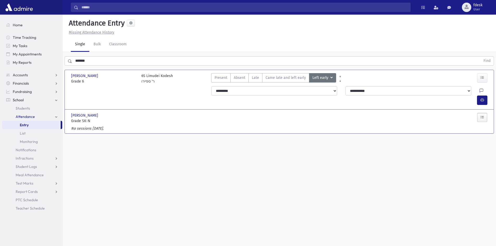
click at [177, 180] on div "Attendance Entry Missing Attendance History Single Bulk Classroom ******* Find …" at bounding box center [278, 130] width 433 height 231
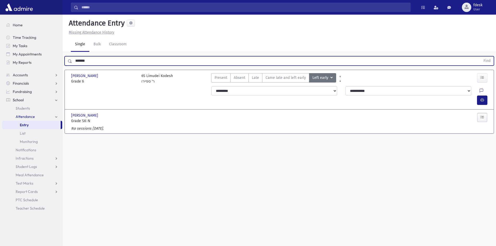
drag, startPoint x: 84, startPoint y: 65, endPoint x: 63, endPoint y: 71, distance: 21.5
click at [63, 71] on div "******* Find Neumann, Chaim Neumann, Chaim Grade 6 Grade 6 6S Limudei Kodesh ר'…" at bounding box center [278, 96] width 433 height 89
click at [480, 56] on button "Find" at bounding box center [486, 60] width 13 height 9
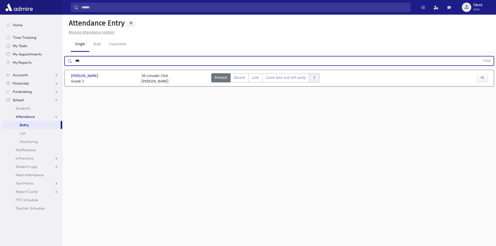
click at [313, 81] on button "AttTypes" at bounding box center [314, 77] width 10 height 9
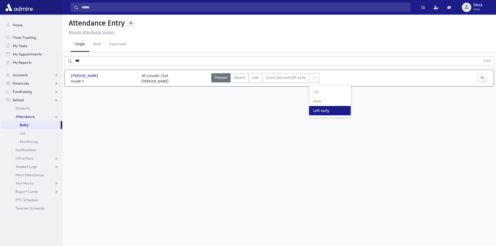
click at [323, 107] on early"] "Left early LE" at bounding box center [330, 110] width 42 height 9
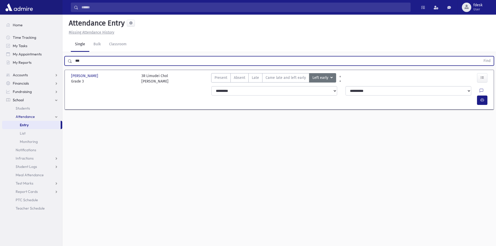
drag, startPoint x: 85, startPoint y: 59, endPoint x: 67, endPoint y: 58, distance: 18.0
click at [67, 58] on div "*** Find" at bounding box center [279, 60] width 429 height 9
type input "****"
click at [480, 56] on button "Find" at bounding box center [486, 60] width 13 height 9
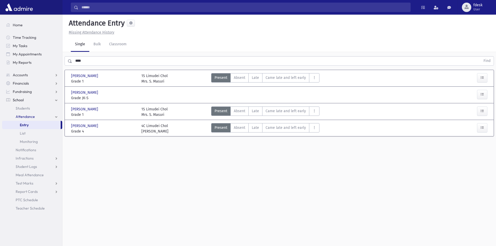
click at [99, 9] on input "Search" at bounding box center [244, 7] width 332 height 9
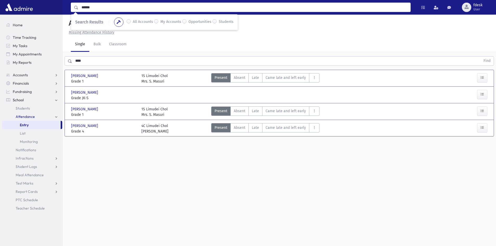
type input "******"
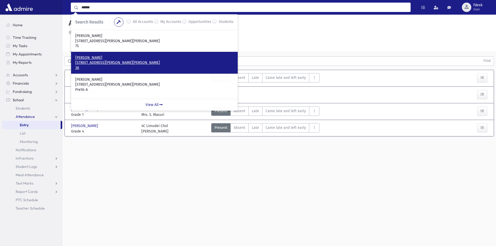
click at [105, 62] on p "167 Esther Crescent Thornhill, ON L4J 3J8 CANADA" at bounding box center [154, 62] width 158 height 5
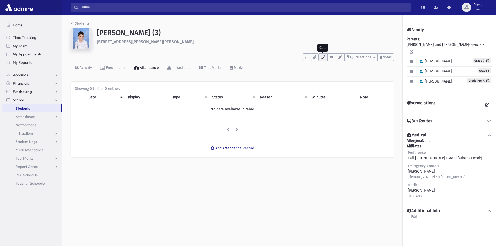
click at [325, 58] on button "button" at bounding box center [322, 57] width 9 height 8
click at [262, 44] on h6 "167 Esther Crescent Thornhill" at bounding box center [245, 41] width 297 height 5
click at [20, 31] on ul "Home Time Tracking My Tasks My Appointments My Reports Accounts Accounts Accoun…" at bounding box center [32, 104] width 60 height 167
click at [15, 19] on nav "Home Time Tracking My Tasks My Appointments My Reports Accounts Accounts Accoun…" at bounding box center [31, 102] width 62 height 174
click at [15, 26] on span "Home" at bounding box center [18, 25] width 10 height 5
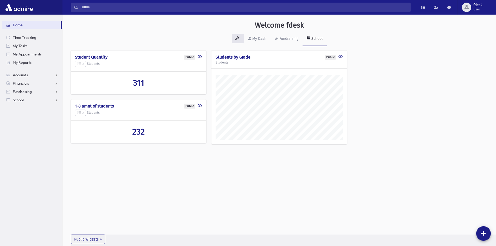
scroll to position [243, 433]
